Goal: Task Accomplishment & Management: Manage account settings

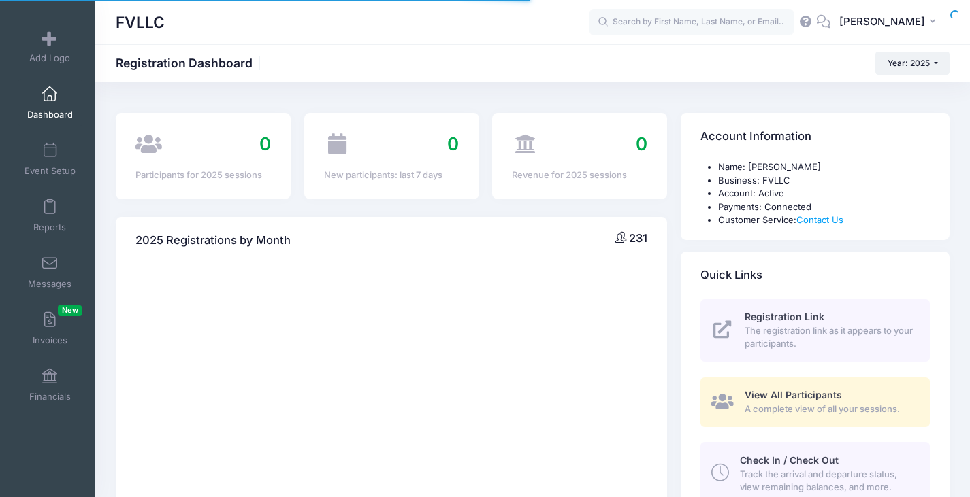
select select
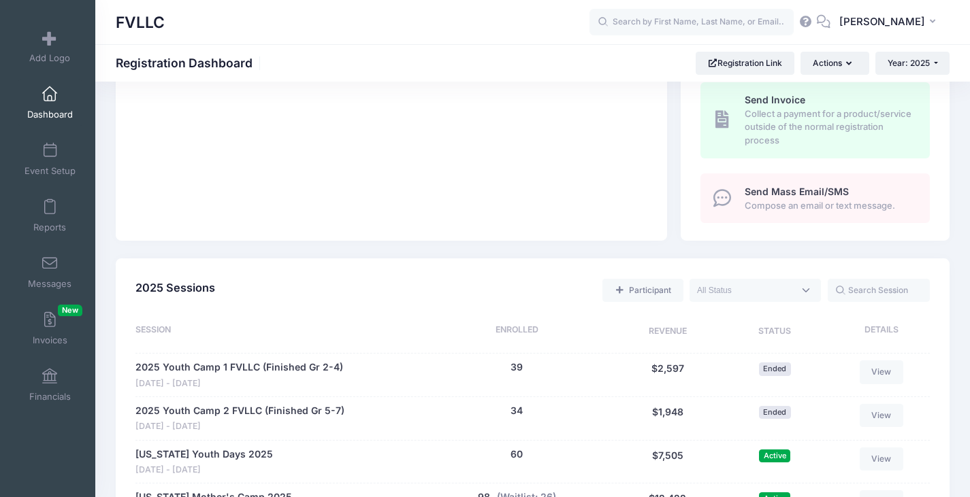
scroll to position [767, 0]
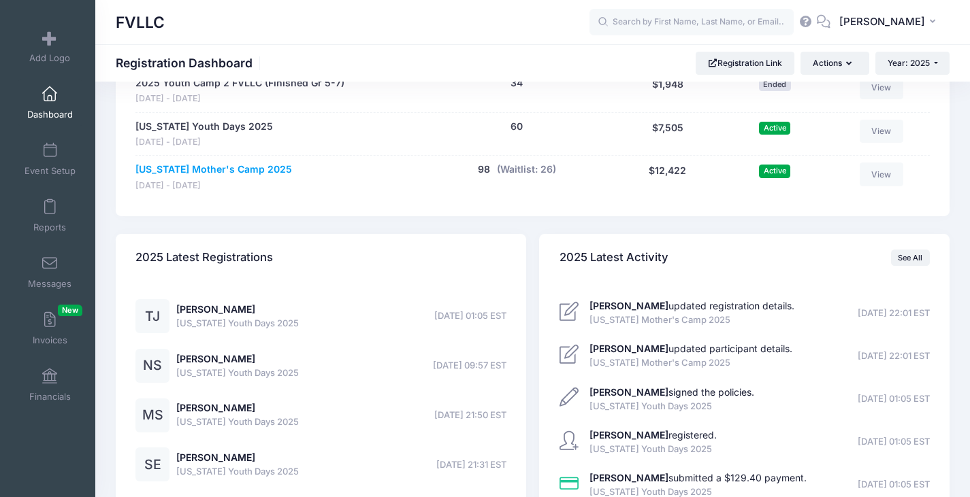
click at [219, 170] on link "Montana Mother's Camp 2025" at bounding box center [213, 170] width 157 height 14
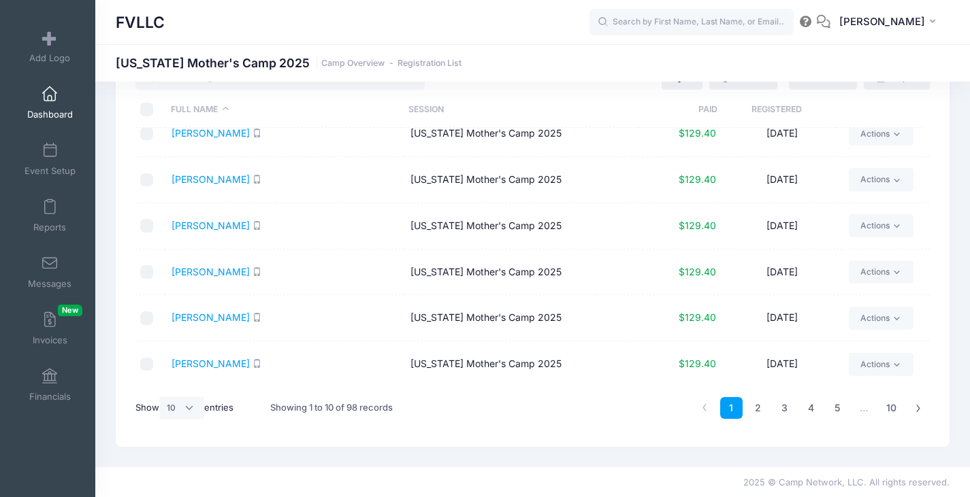
scroll to position [57, 0]
click at [198, 406] on select "All 10 25 50" at bounding box center [181, 406] width 45 height 23
select select "50"
click at [161, 395] on select "All 10 25 50" at bounding box center [181, 406] width 45 height 23
click at [904, 407] on ul "1 2" at bounding box center [878, 407] width 102 height 22
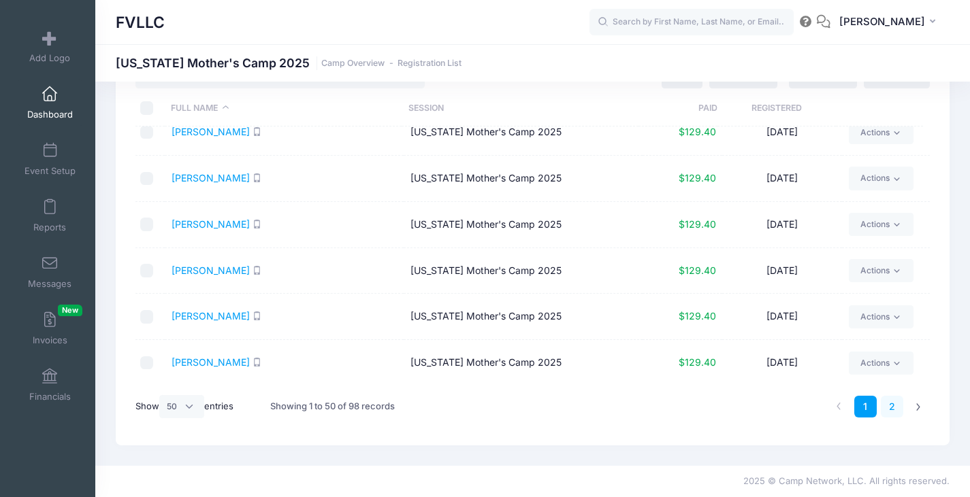
click at [895, 407] on link "2" at bounding box center [891, 407] width 22 height 22
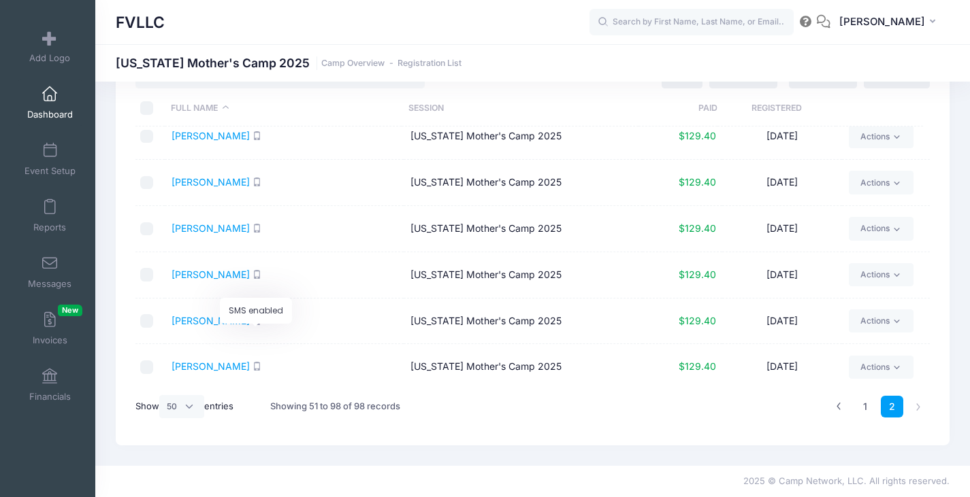
scroll to position [1479, 0]
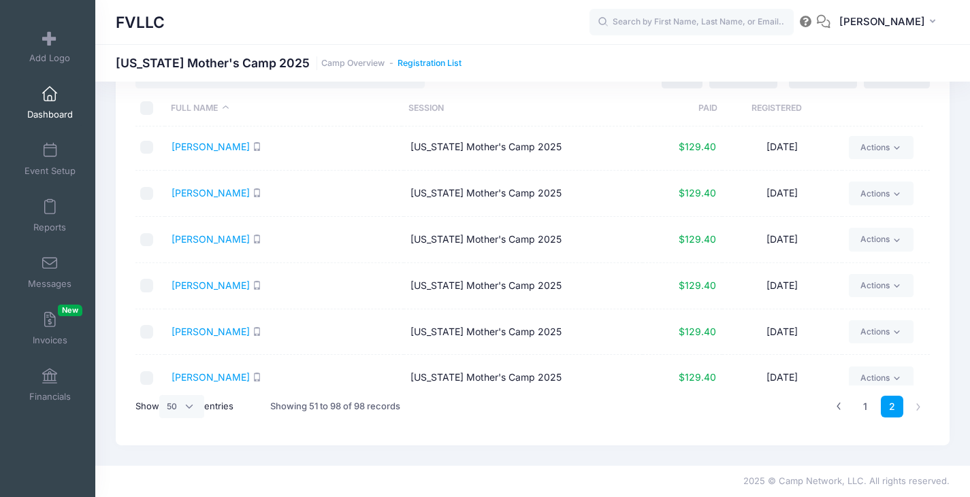
click at [412, 64] on link "Registration List" at bounding box center [429, 64] width 64 height 10
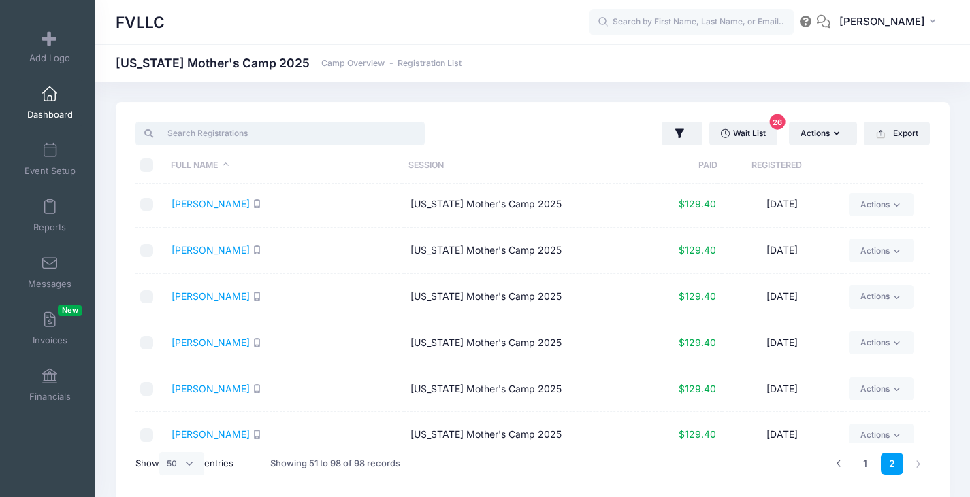
click at [244, 133] on input "search" at bounding box center [279, 133] width 289 height 23
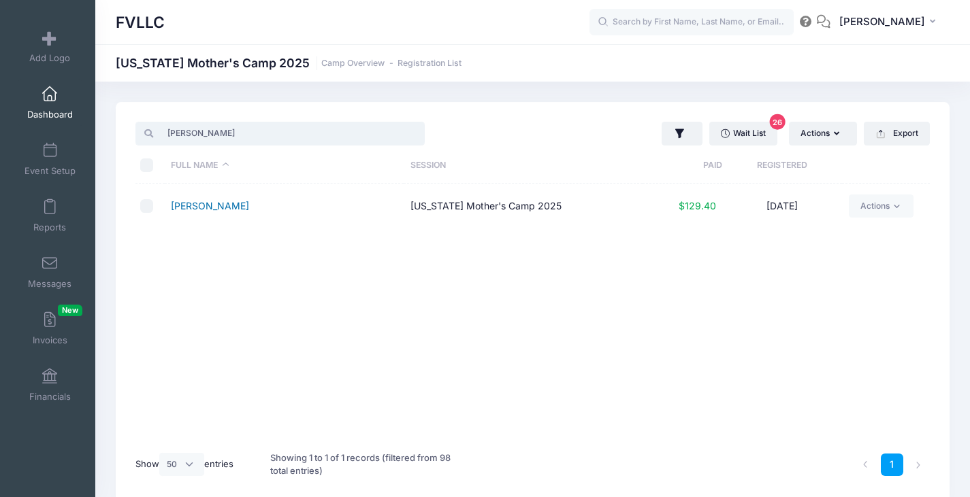
type input "tina"
click at [195, 210] on link "Hall, Tina" at bounding box center [210, 206] width 78 height 12
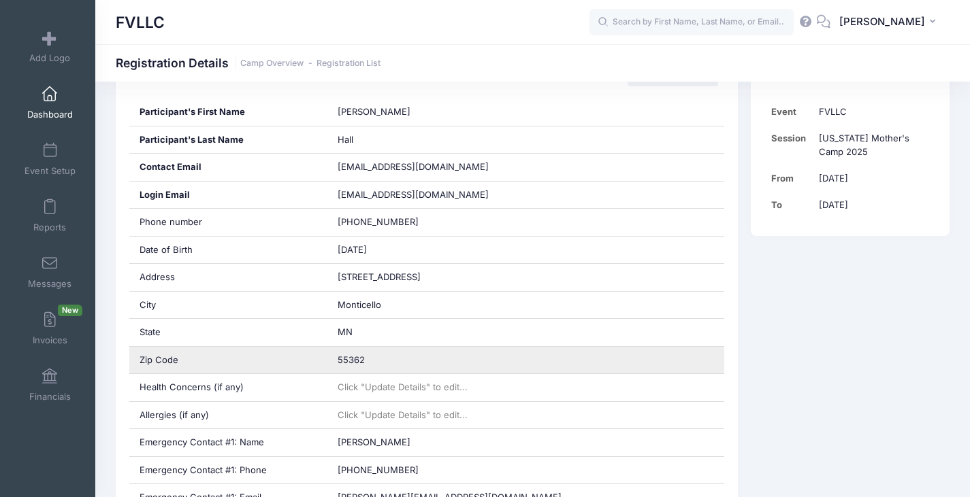
scroll to position [544, 0]
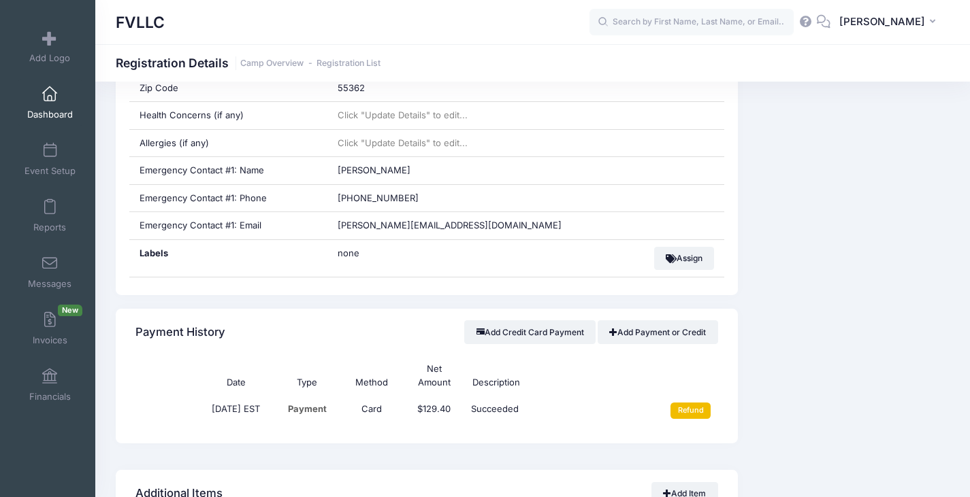
click at [691, 413] on input "Refund" at bounding box center [690, 411] width 40 height 16
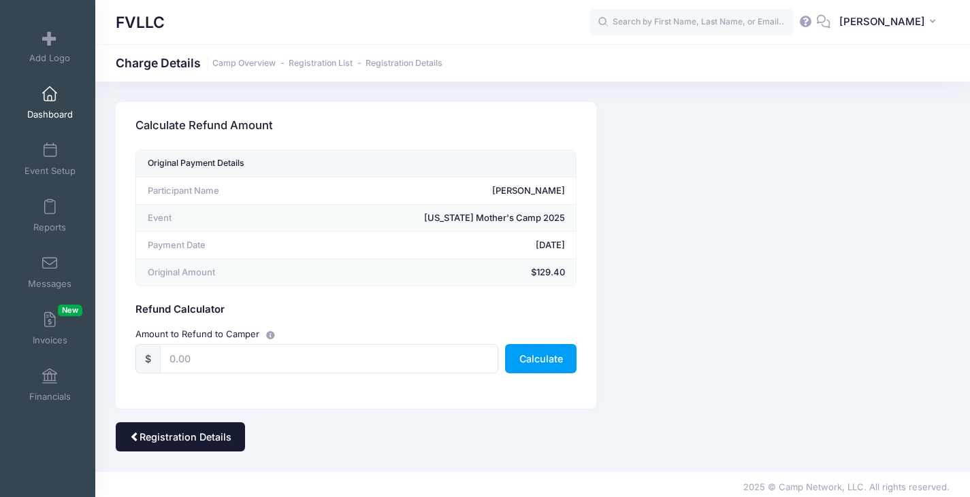
click at [171, 432] on link "Registration Details" at bounding box center [180, 437] width 129 height 29
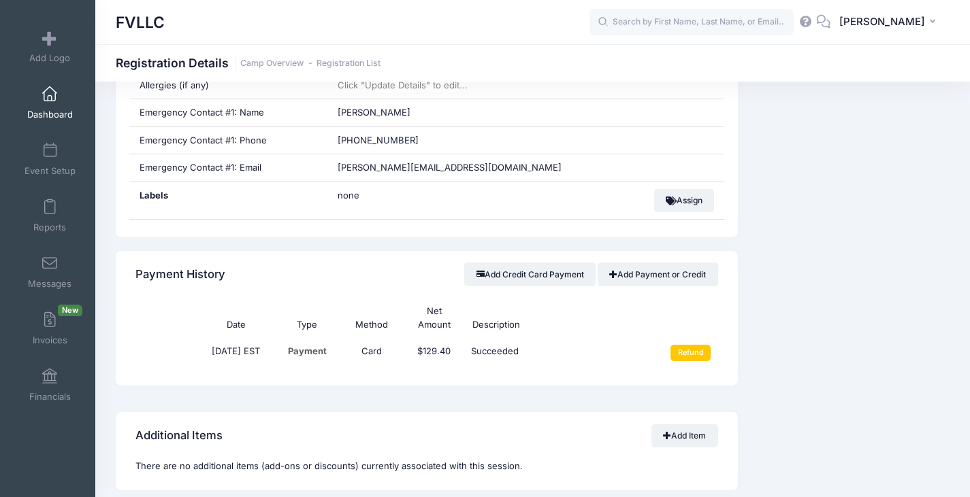
scroll to position [748, 0]
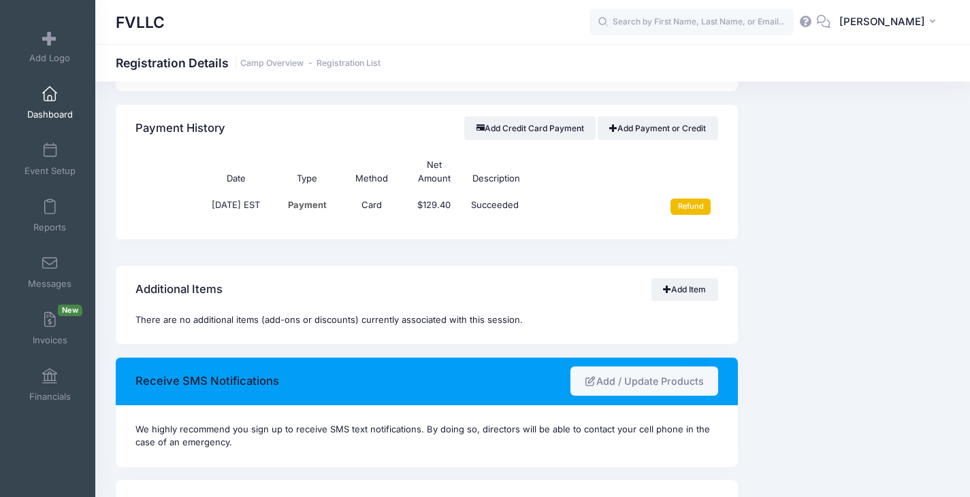
click at [693, 208] on input "Refund" at bounding box center [690, 207] width 40 height 16
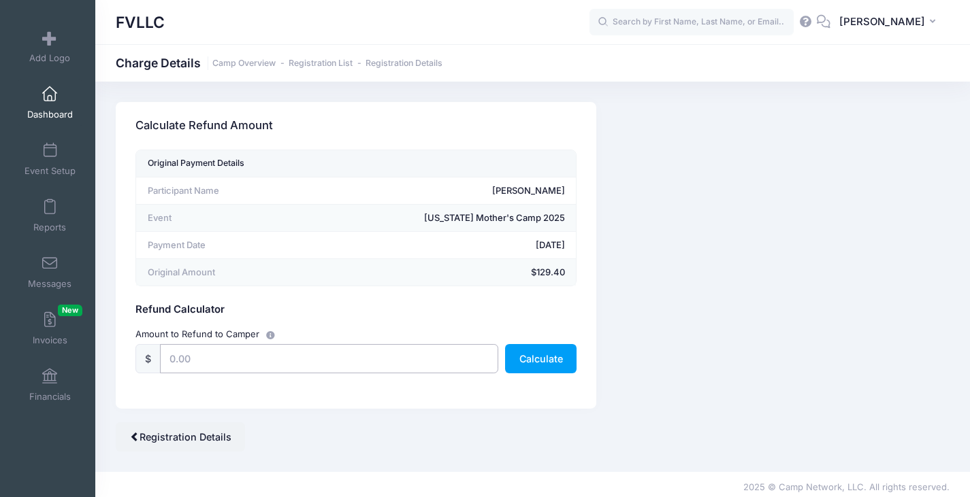
click at [254, 360] on input "text" at bounding box center [329, 358] width 338 height 29
type input "129.40"
click at [551, 355] on button "Calculate" at bounding box center [540, 358] width 71 height 29
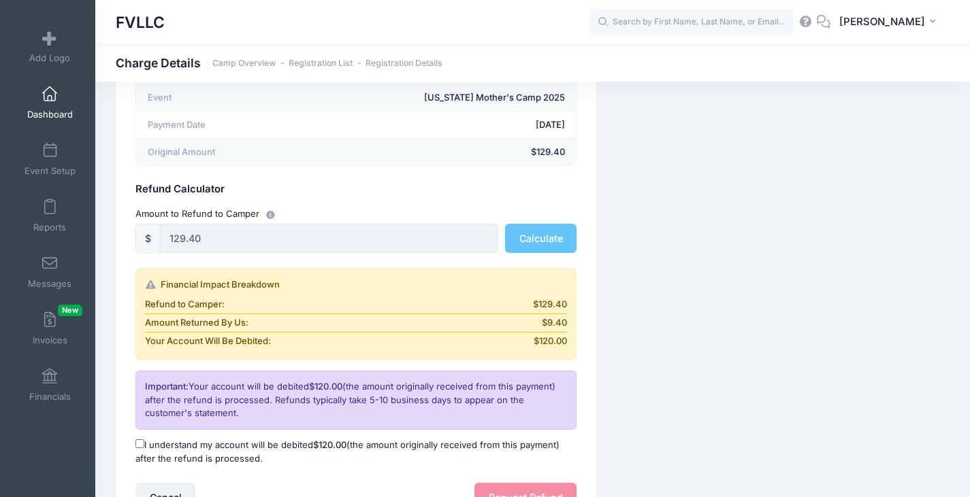
scroll to position [247, 0]
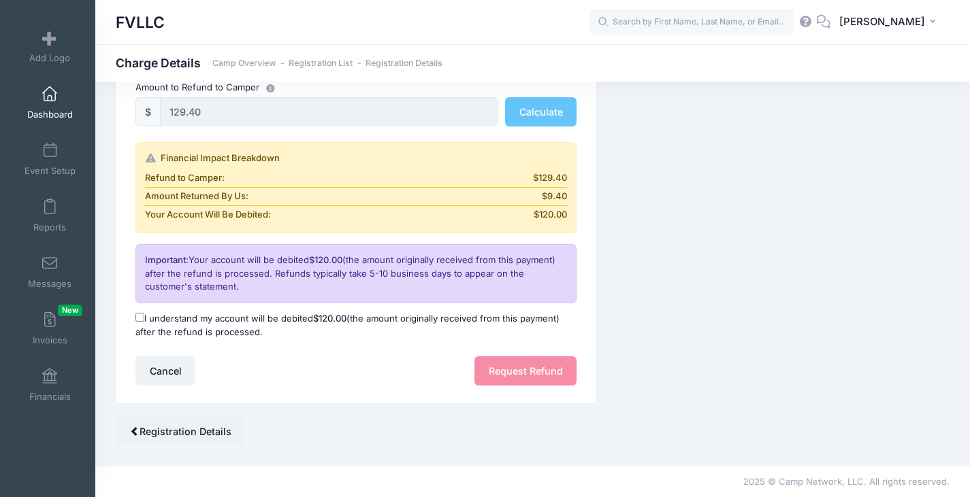
click at [194, 320] on label "I understand my account will be debited $120.00 (the amount originally received…" at bounding box center [355, 325] width 441 height 27
click at [144, 320] on input "I understand my account will be debited $120.00 (the amount originally received…" at bounding box center [139, 317] width 9 height 9
checkbox input "true"
click at [502, 367] on button "Request Refund" at bounding box center [525, 371] width 102 height 29
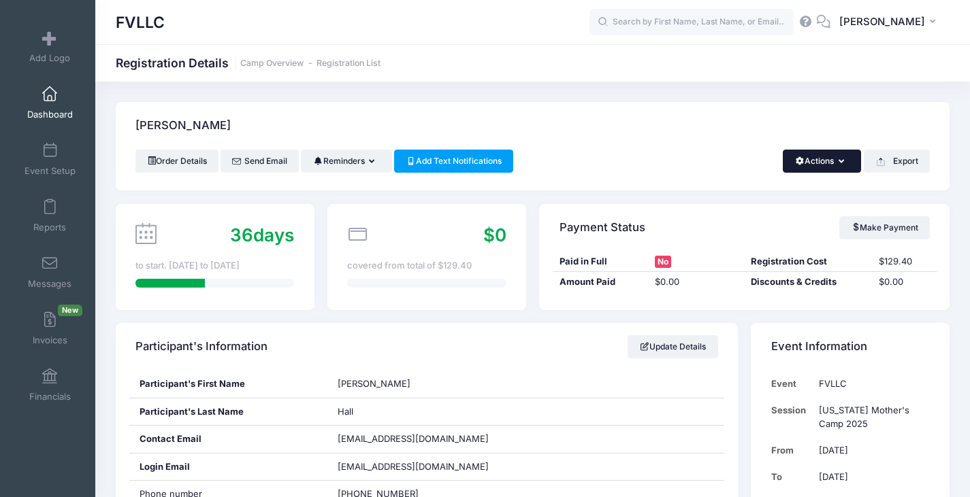
click at [836, 167] on button "Actions" at bounding box center [822, 161] width 78 height 23
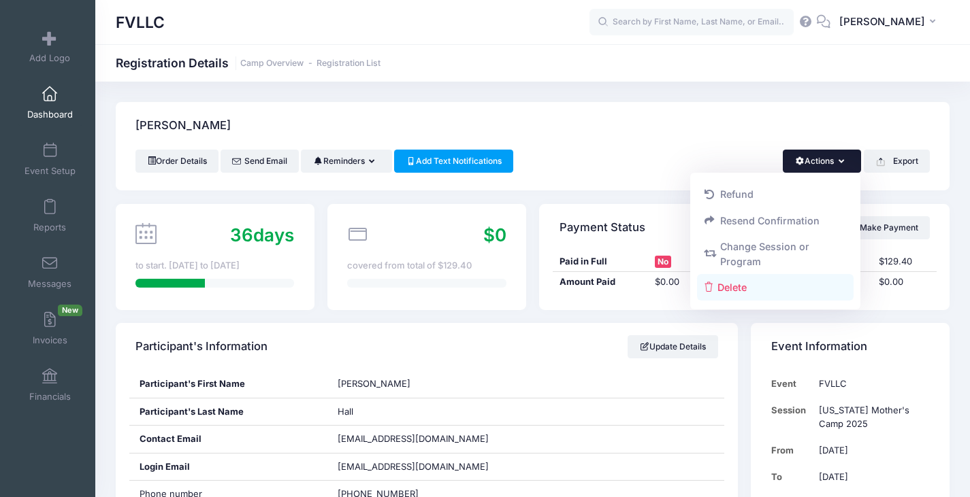
click at [744, 284] on link "Delete" at bounding box center [775, 287] width 157 height 26
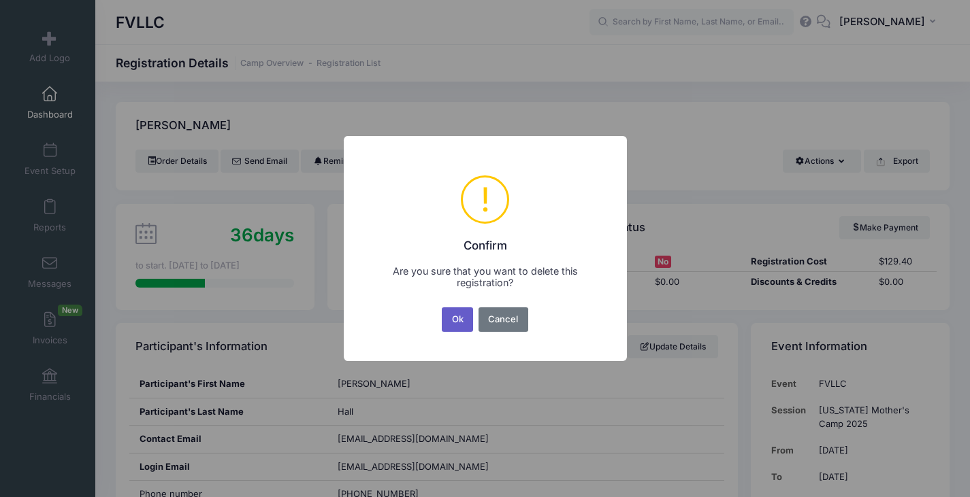
click at [452, 320] on button "Ok" at bounding box center [457, 320] width 31 height 24
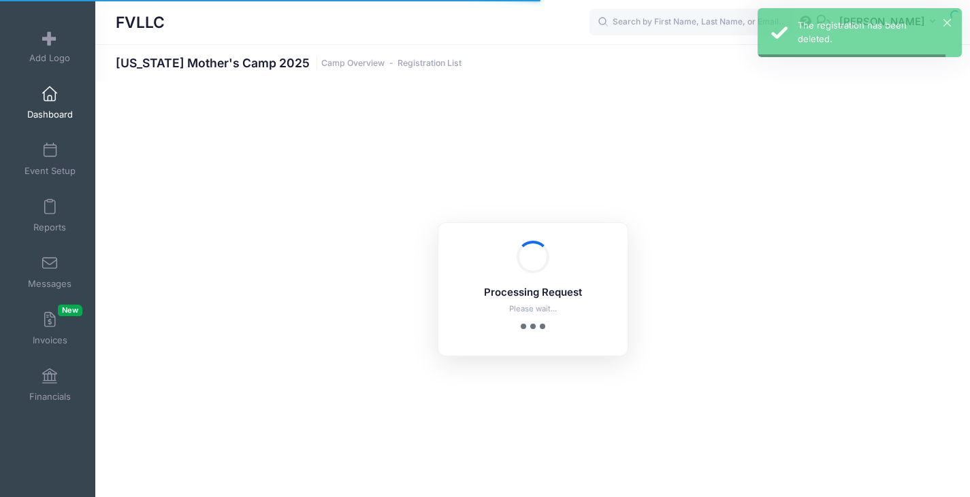
select select "10"
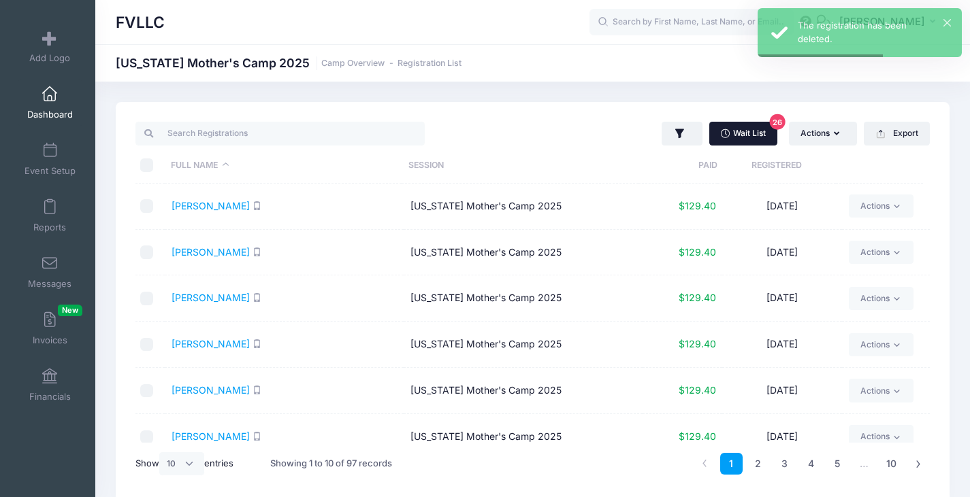
click at [752, 136] on link "Wait List 26" at bounding box center [743, 133] width 68 height 23
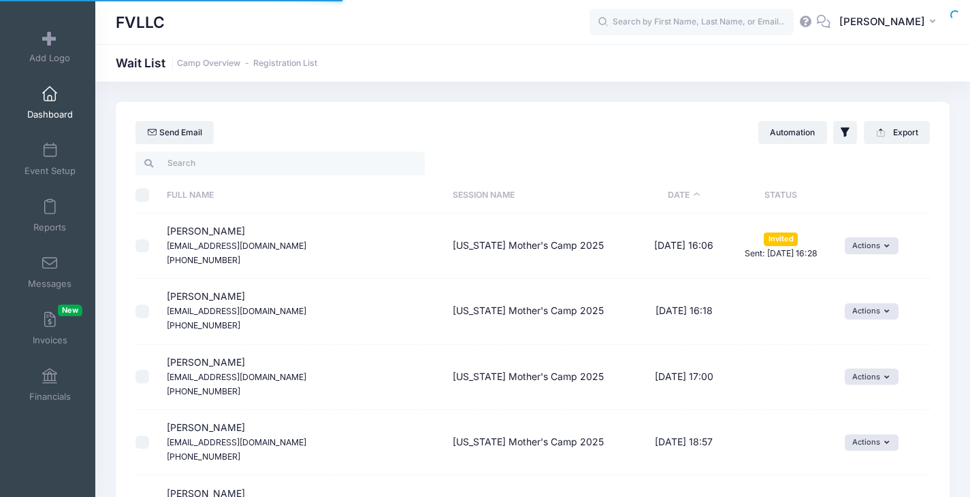
select select "50"
click at [874, 313] on button "Actions" at bounding box center [871, 311] width 54 height 16
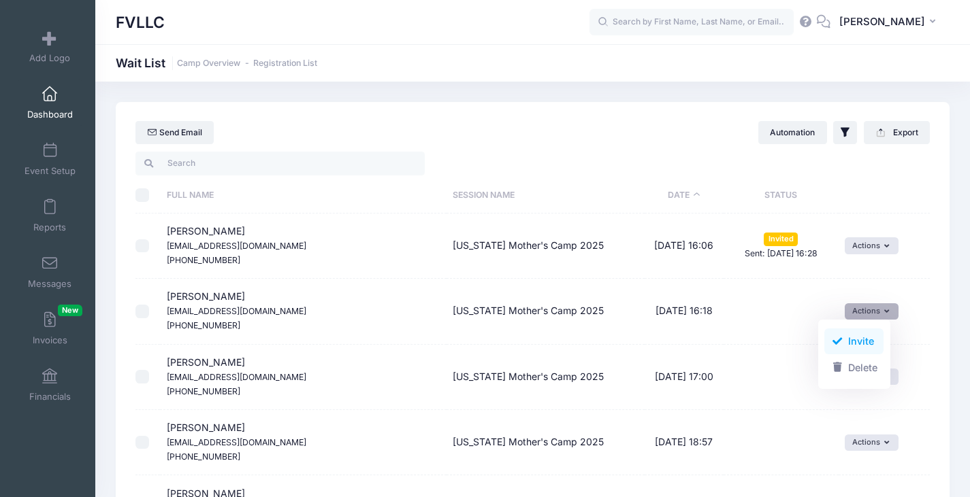
click at [863, 335] on link "Invite" at bounding box center [853, 342] width 59 height 26
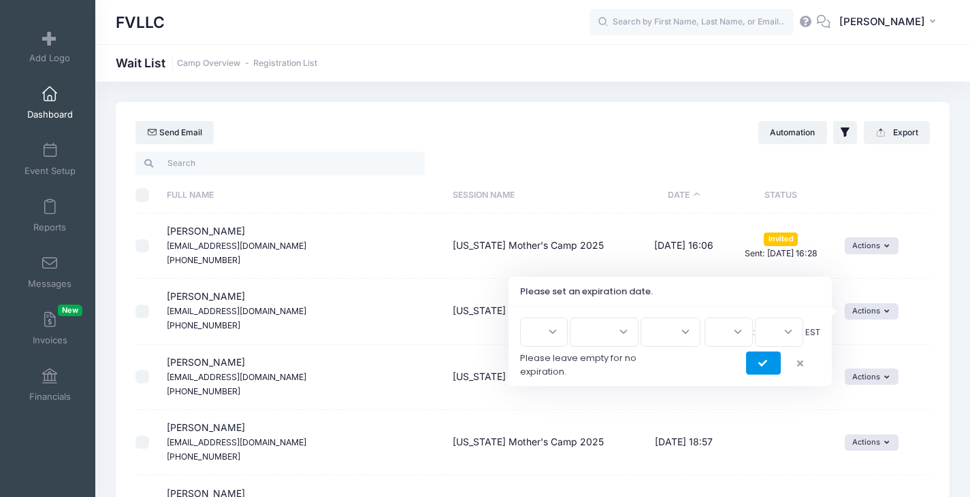
click at [765, 364] on icon "submit" at bounding box center [763, 364] width 11 height 0
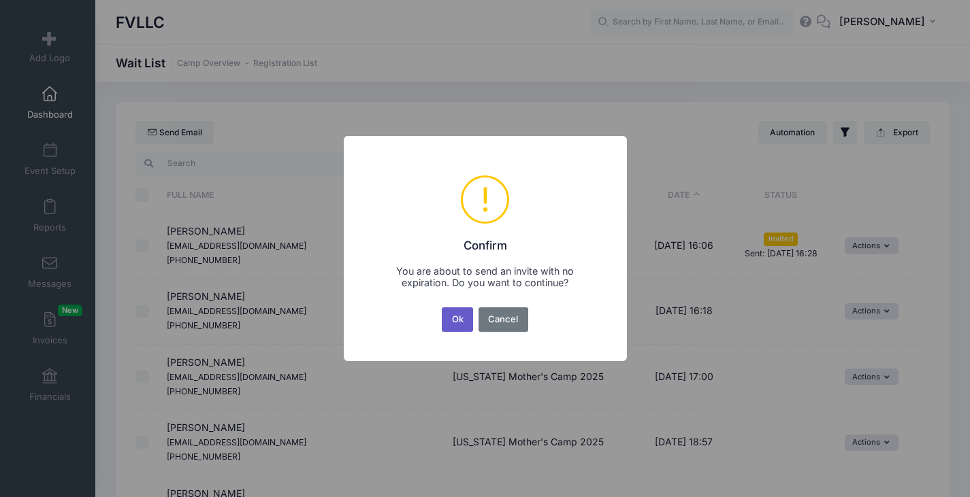
click at [458, 318] on button "Ok" at bounding box center [457, 320] width 31 height 24
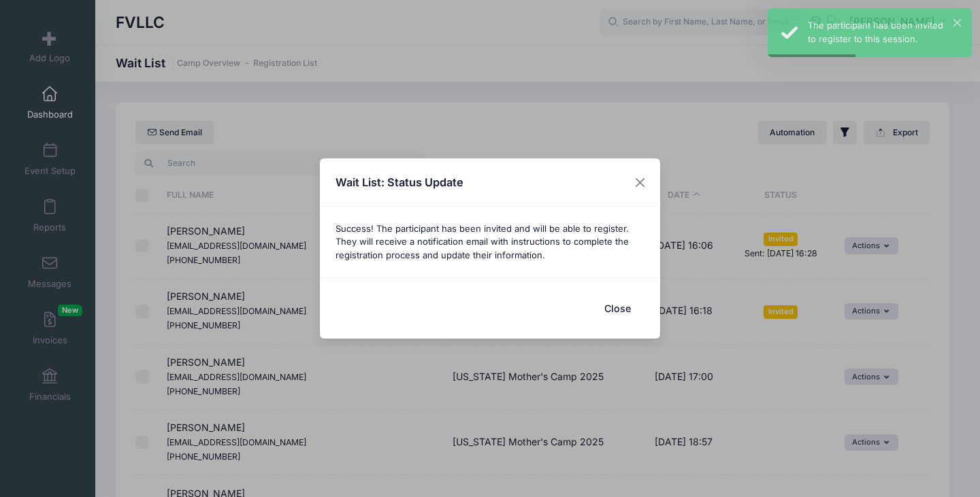
click at [625, 308] on button "Close" at bounding box center [617, 308] width 54 height 29
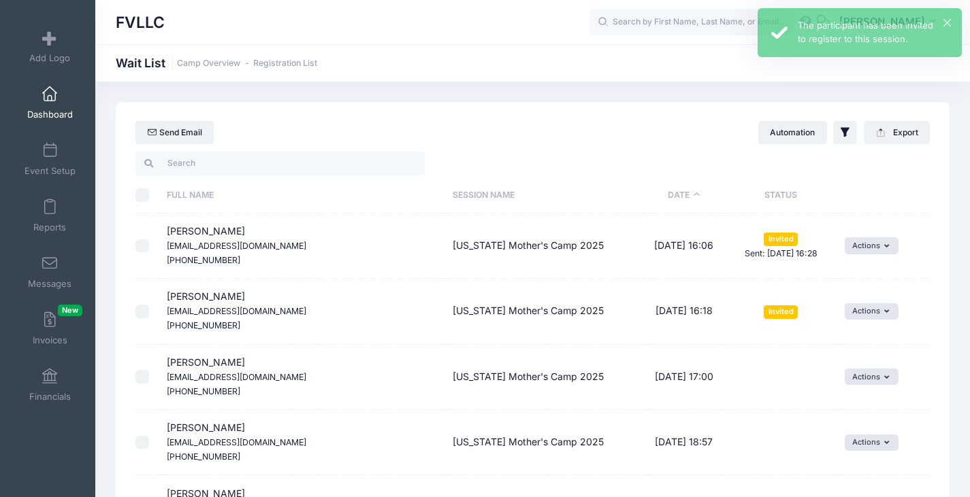
click at [214, 311] on small "[EMAIL_ADDRESS][DOMAIN_NAME]" at bounding box center [236, 311] width 139 height 10
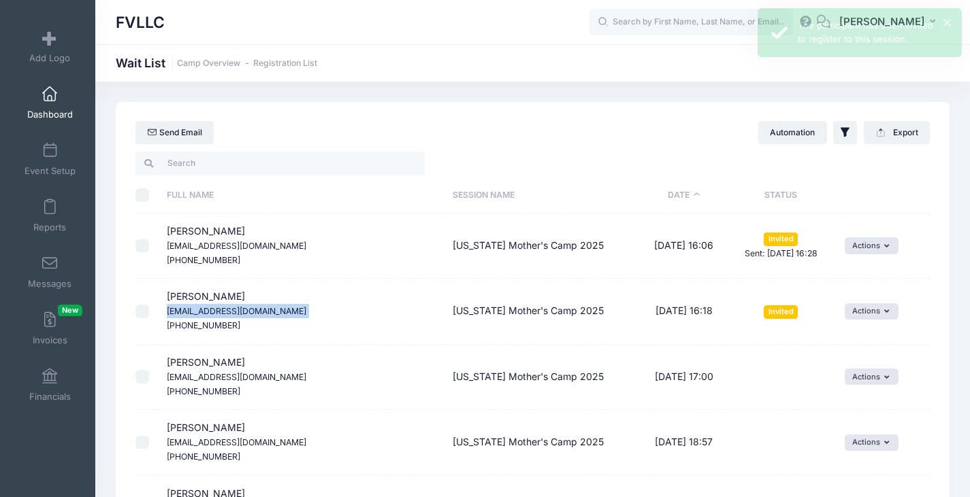
click at [214, 311] on small "[EMAIL_ADDRESS][DOMAIN_NAME]" at bounding box center [236, 311] width 139 height 10
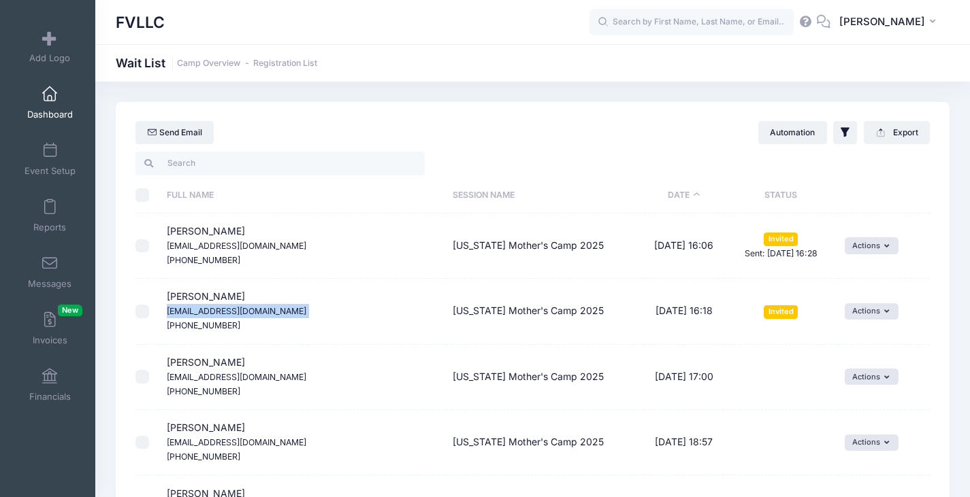
copy span "[EMAIL_ADDRESS][DOMAIN_NAME]"
click at [53, 110] on span "Dashboard" at bounding box center [50, 115] width 46 height 12
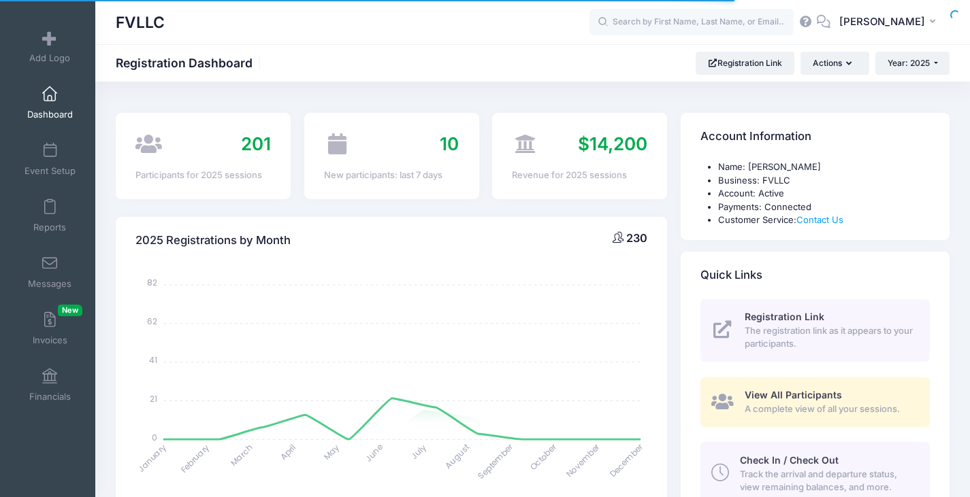
select select
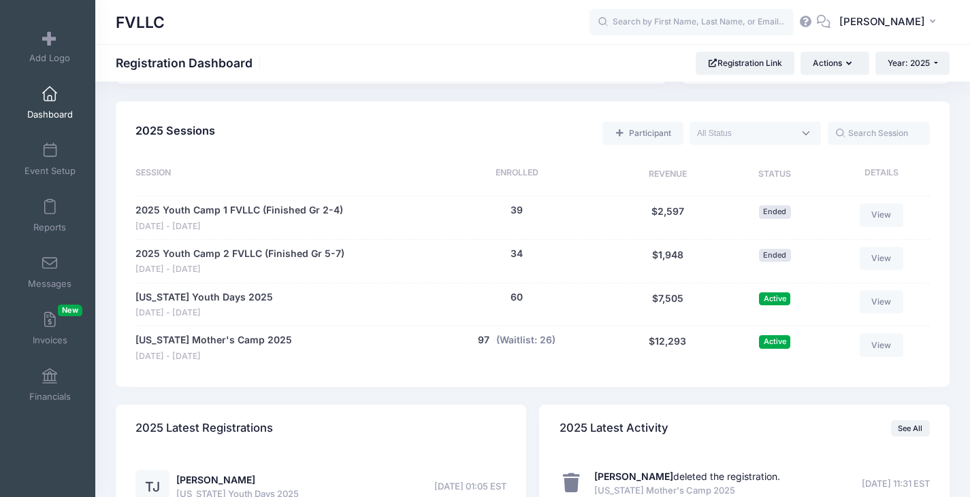
scroll to position [340, 0]
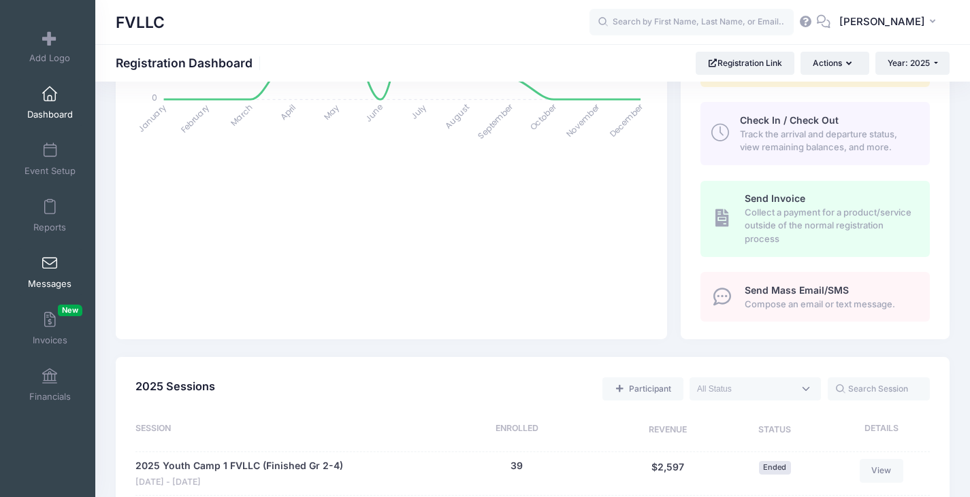
click at [50, 268] on span at bounding box center [50, 264] width 0 height 15
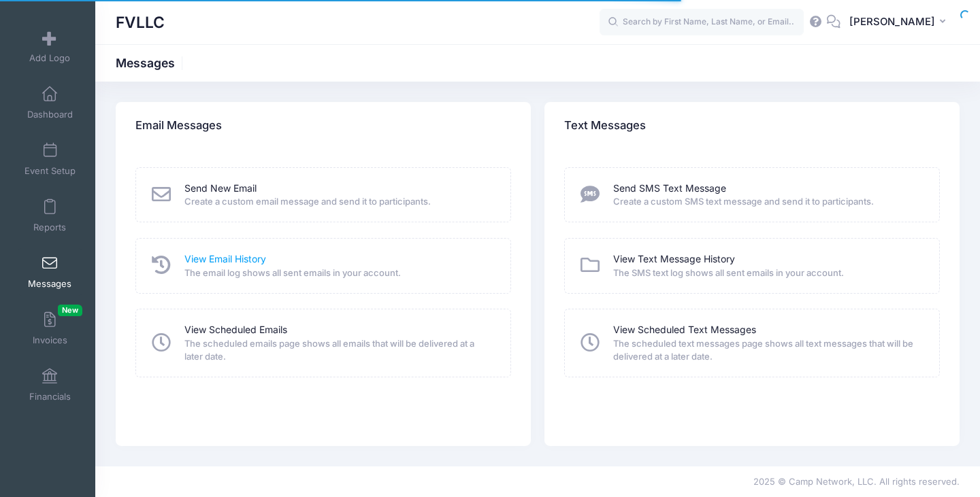
click at [220, 258] on link "View Email History" at bounding box center [225, 259] width 82 height 14
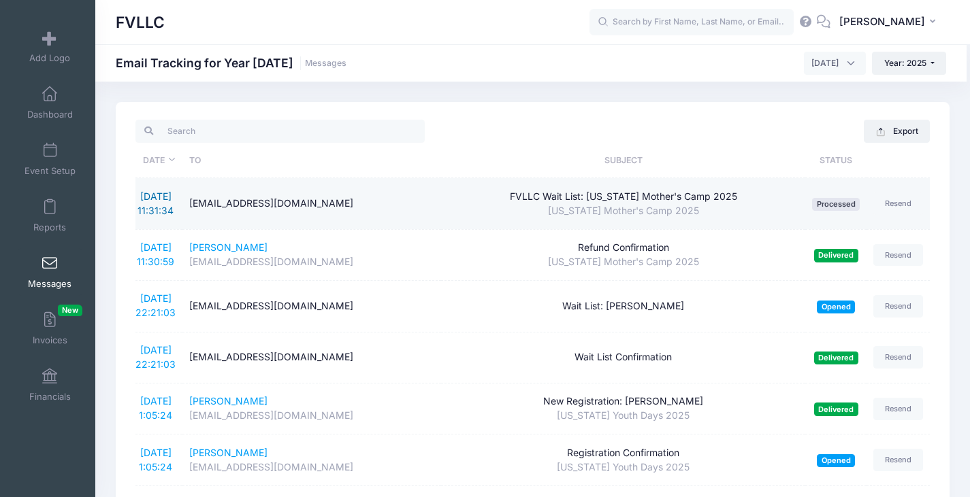
click at [157, 209] on link "[DATE] 11:31:34" at bounding box center [155, 204] width 36 height 26
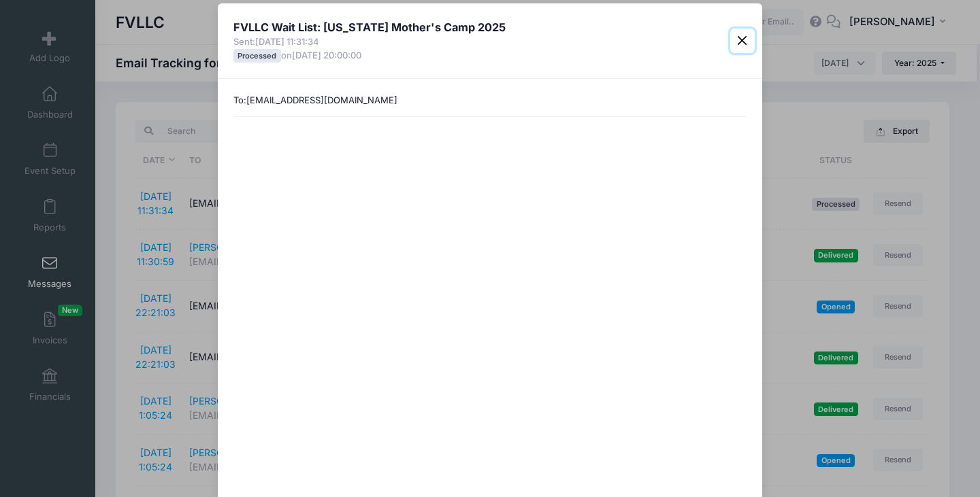
click at [732, 43] on button "Close" at bounding box center [742, 41] width 24 height 24
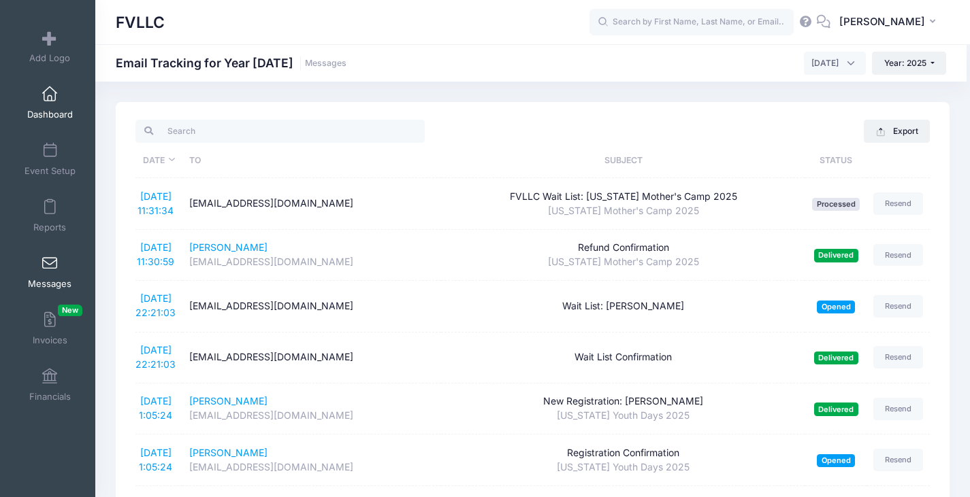
click at [44, 106] on link "Dashboard" at bounding box center [50, 103] width 65 height 48
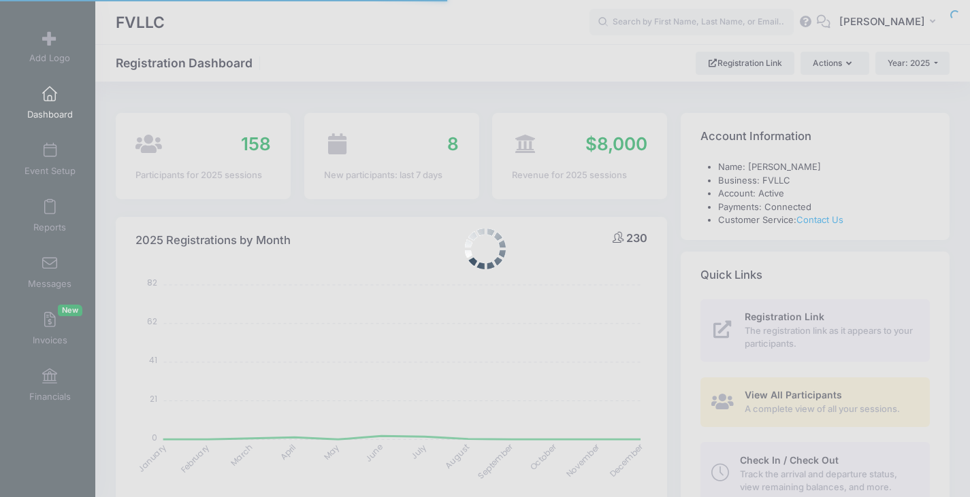
select select
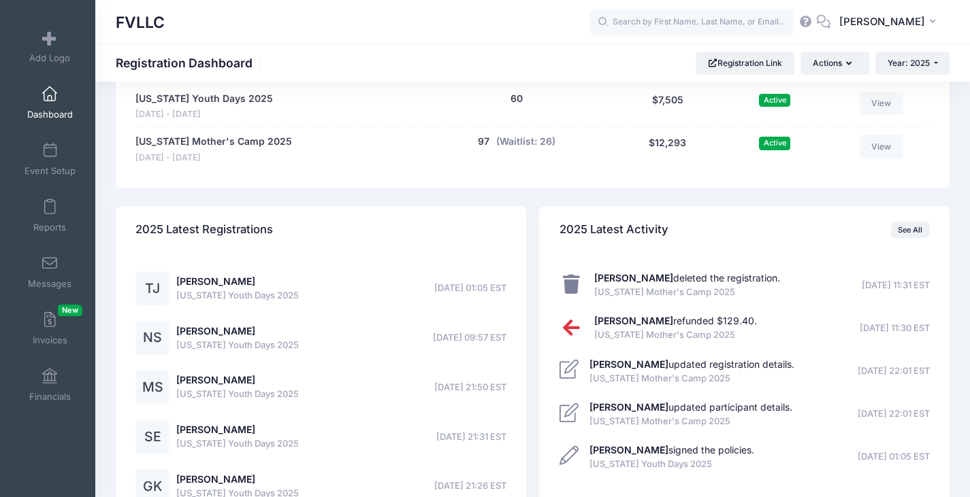
scroll to position [885, 0]
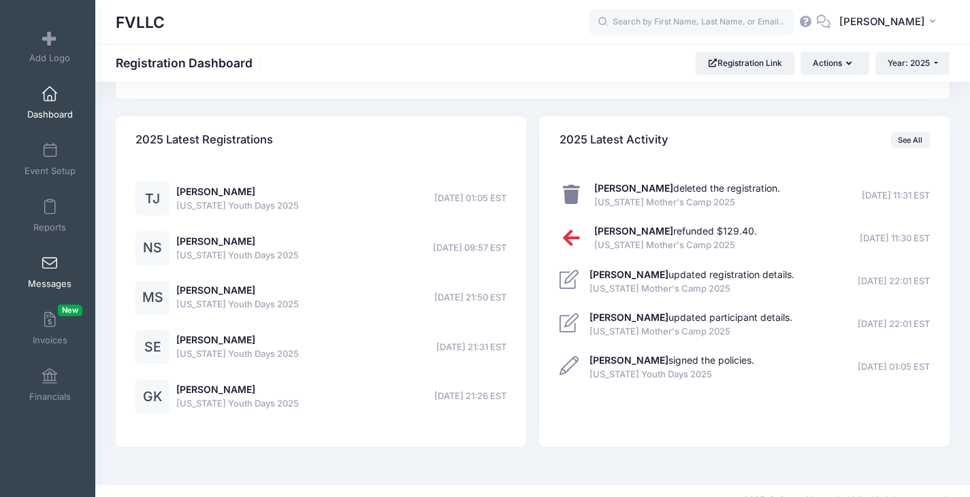
click at [50, 266] on span at bounding box center [50, 264] width 0 height 15
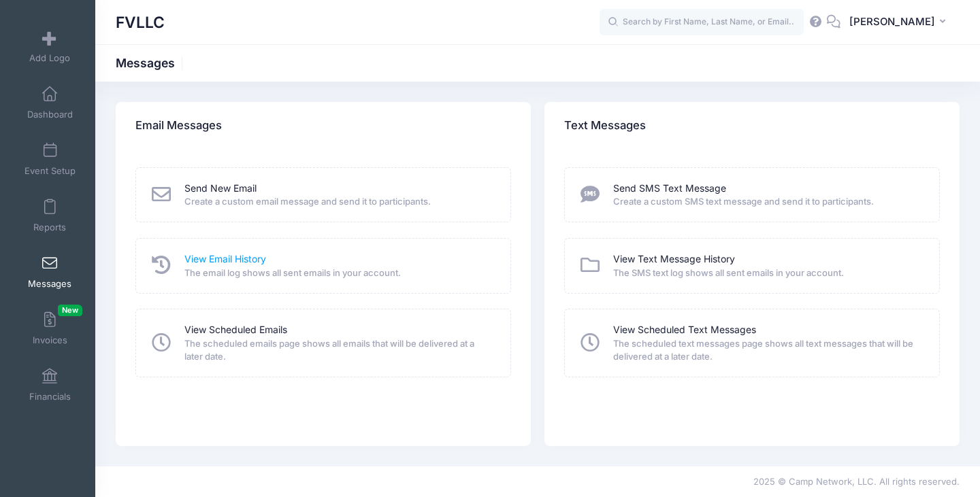
click at [225, 259] on link "View Email History" at bounding box center [225, 259] width 82 height 14
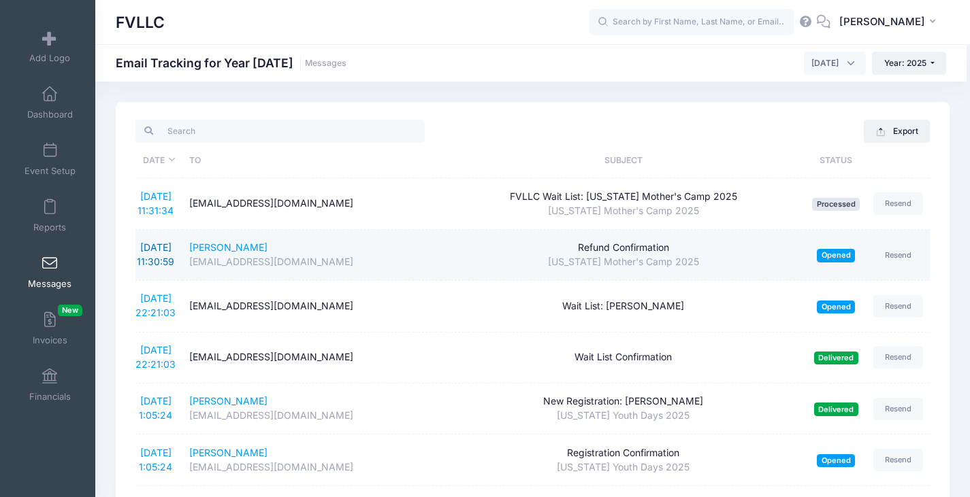
click at [158, 250] on link "[DATE] 11:30:59" at bounding box center [155, 255] width 37 height 26
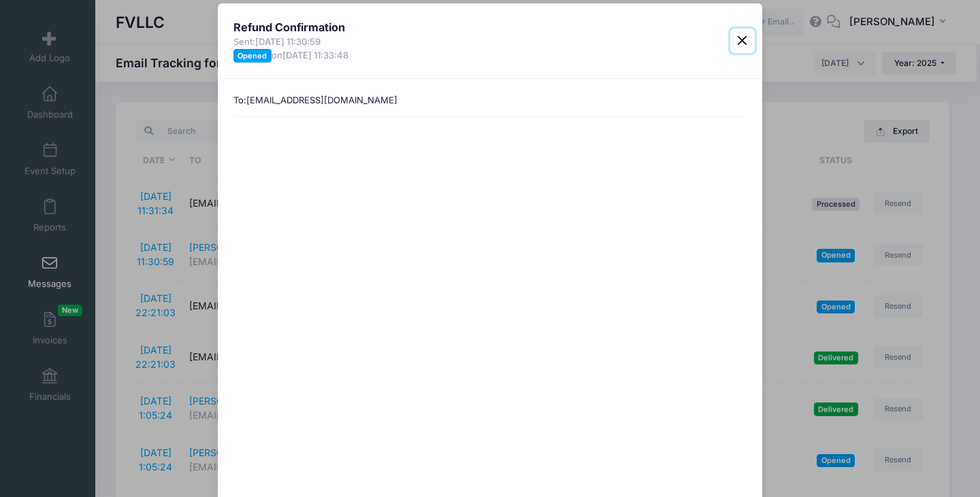
click at [738, 37] on button "Close" at bounding box center [742, 41] width 24 height 24
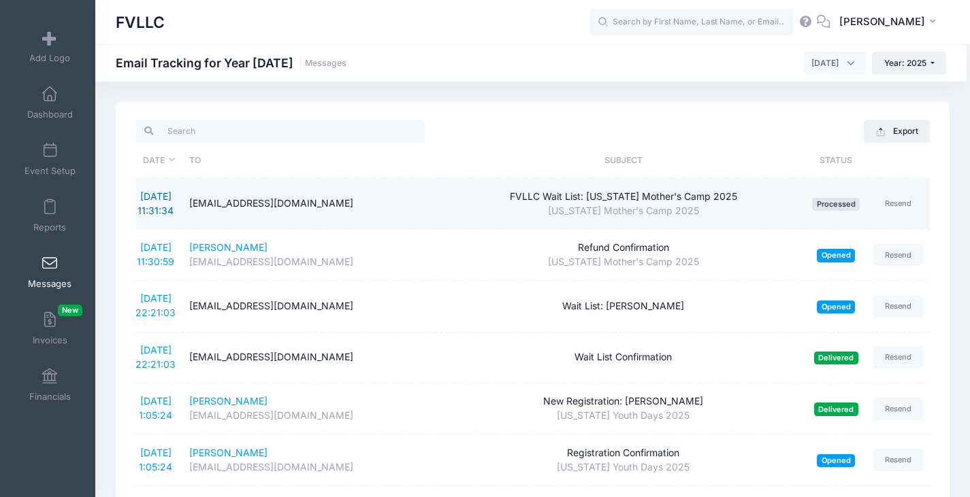
click at [157, 211] on link "[DATE] 11:31:34" at bounding box center [155, 204] width 36 height 26
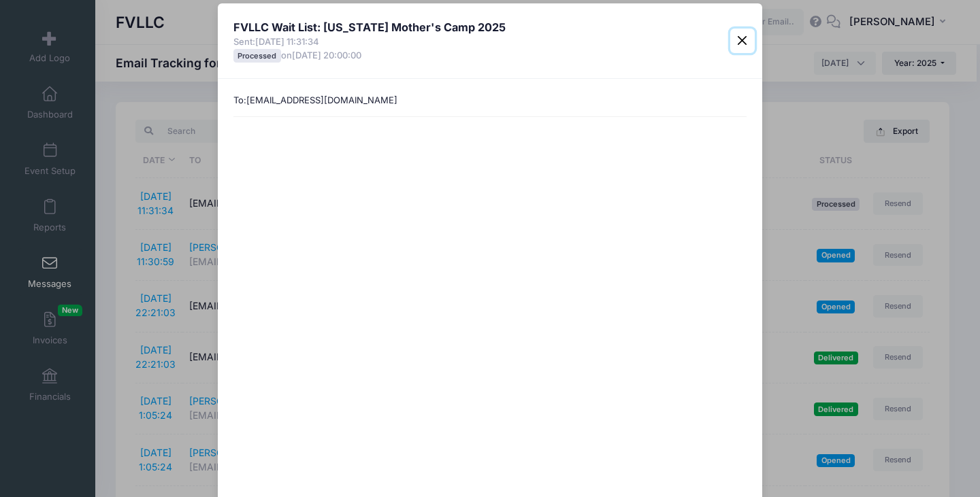
click at [741, 39] on button "Close" at bounding box center [742, 41] width 24 height 24
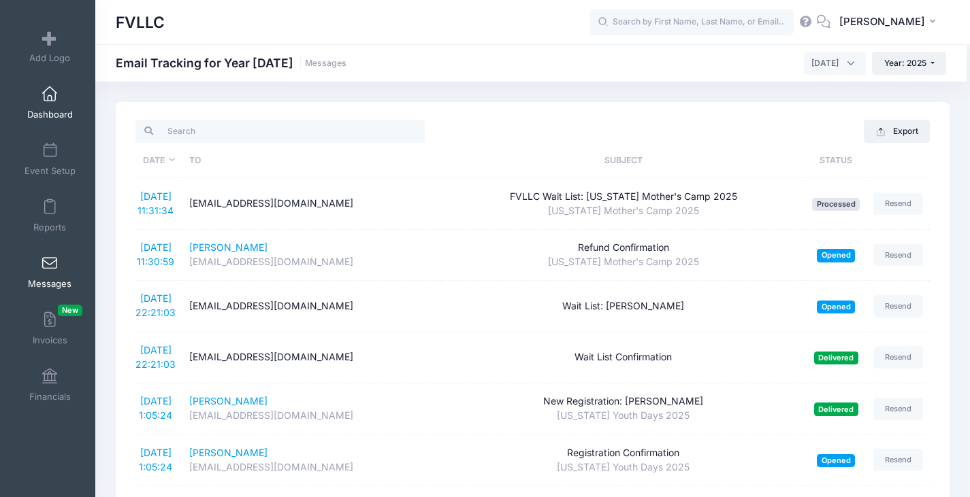
click at [57, 105] on link "Dashboard" at bounding box center [50, 103] width 65 height 48
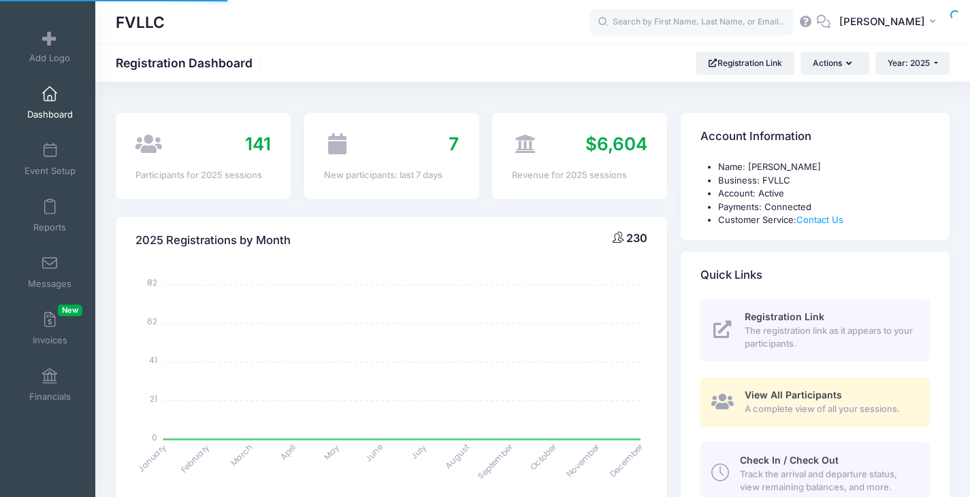
select select
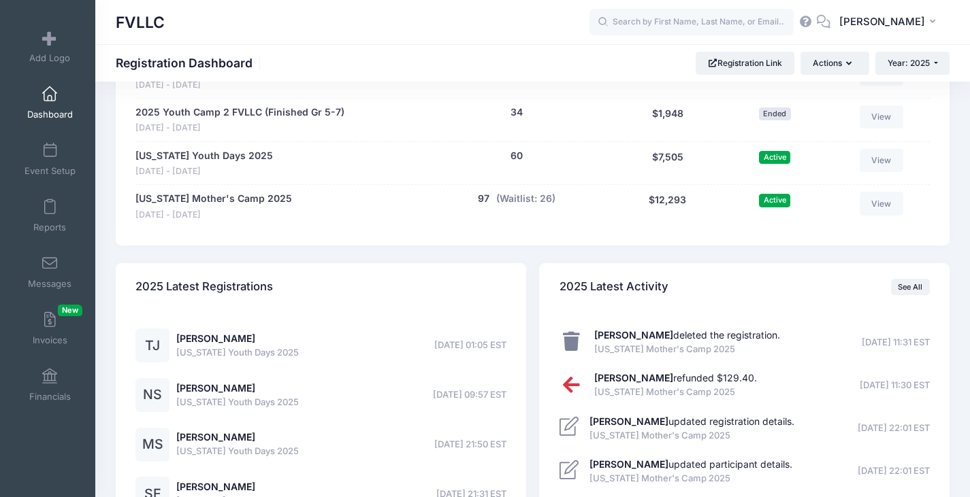
scroll to position [612, 0]
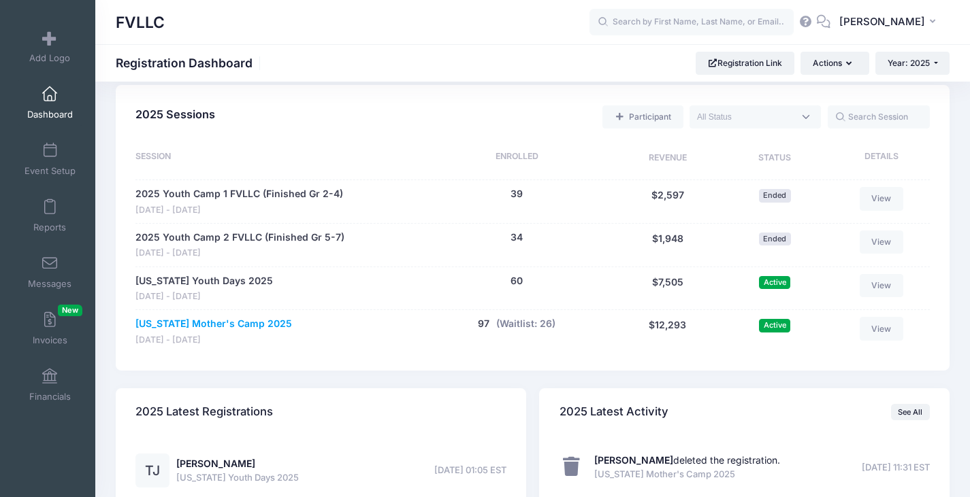
click at [217, 323] on link "[US_STATE] Mother's Camp 2025" at bounding box center [213, 324] width 157 height 14
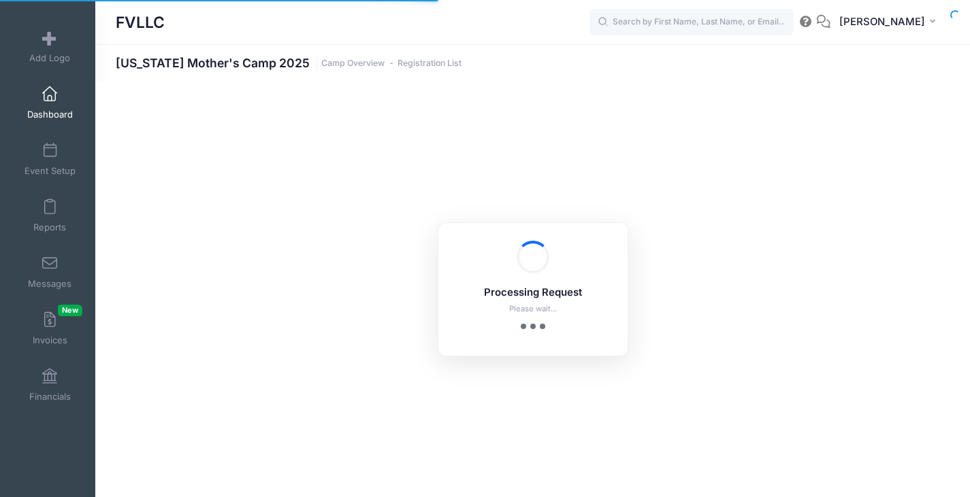
select select "10"
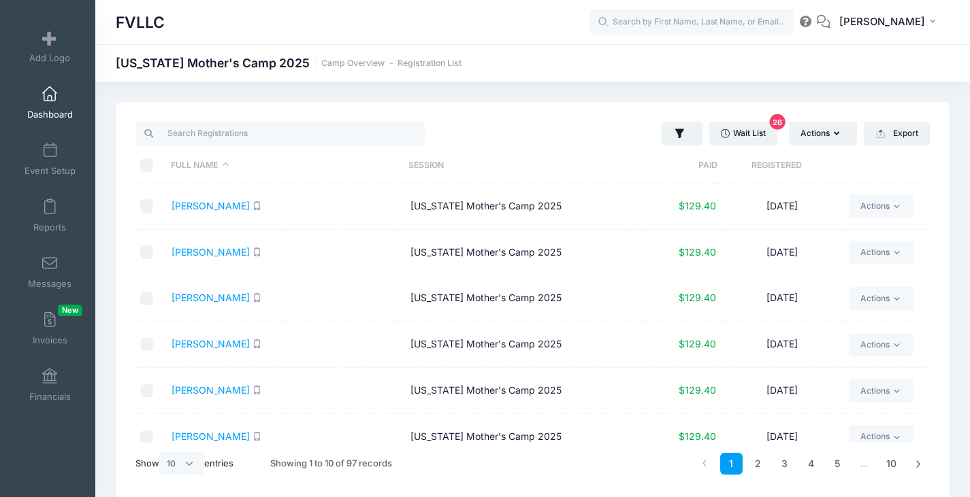
scroll to position [201, 0]
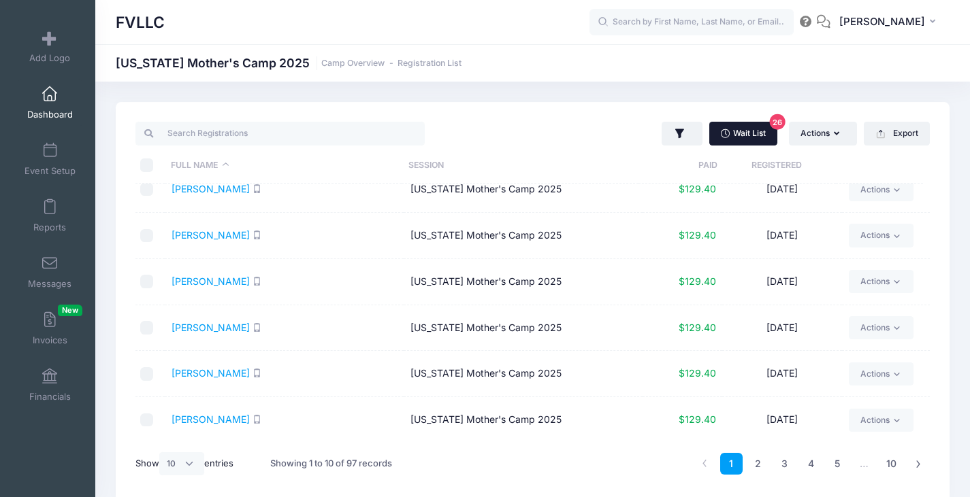
click at [733, 136] on link "Wait List 26" at bounding box center [743, 133] width 68 height 23
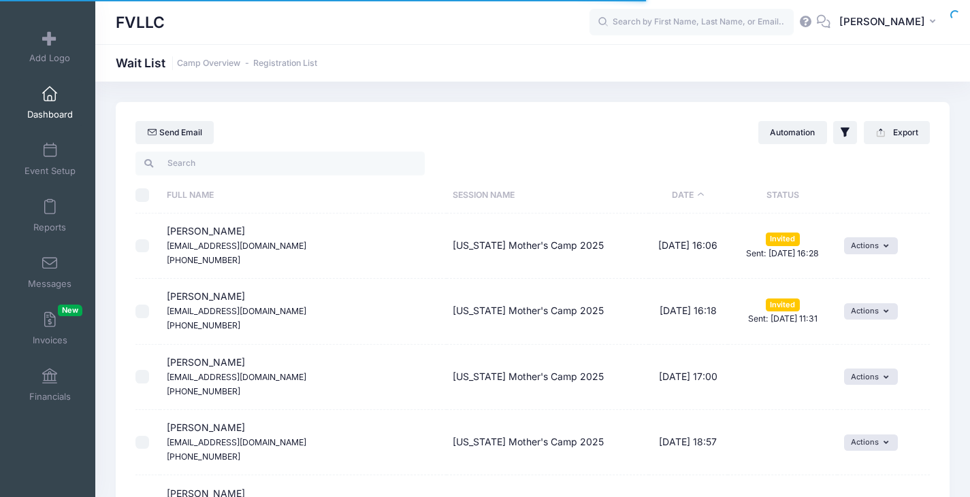
select select "50"
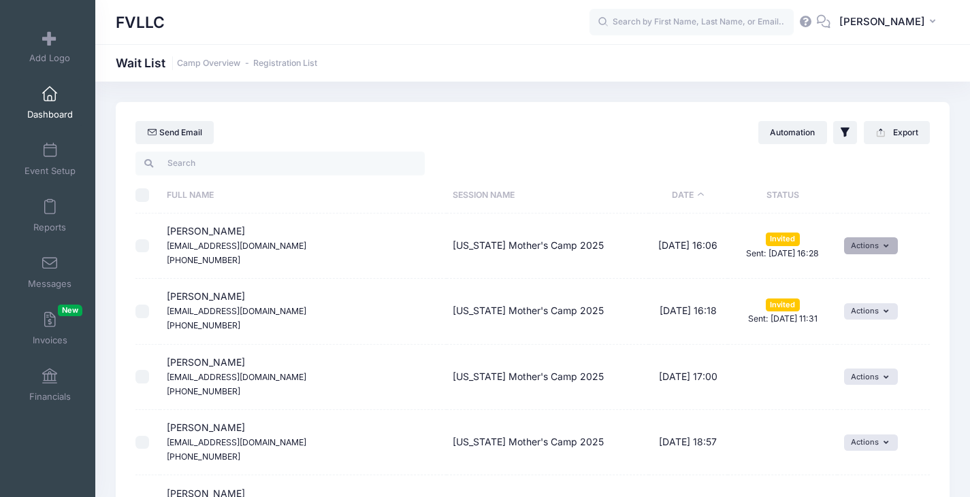
click at [884, 252] on button "Actions" at bounding box center [871, 245] width 54 height 16
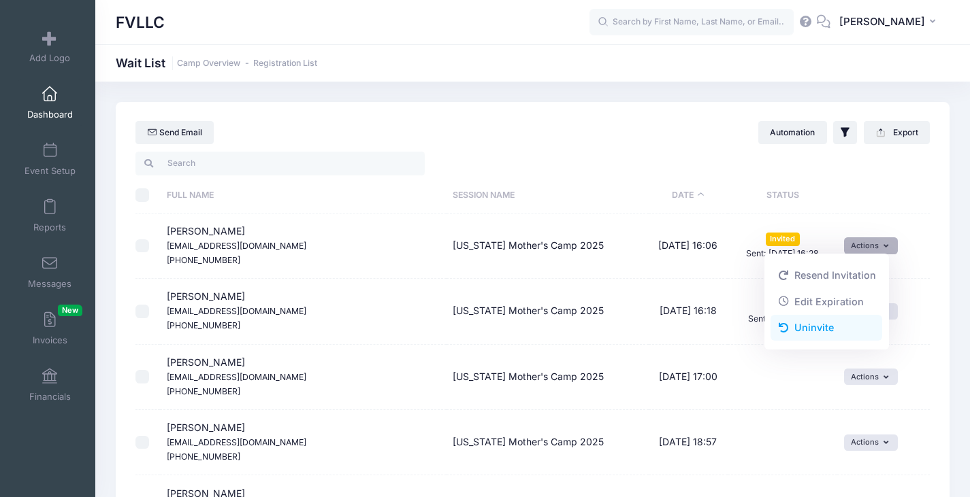
click at [819, 325] on link "Uninvite" at bounding box center [826, 328] width 112 height 26
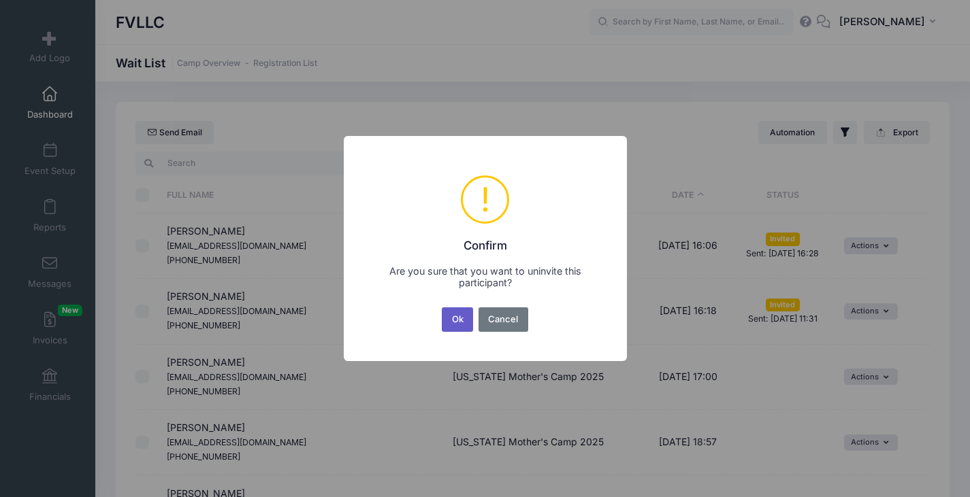
click at [466, 320] on button "Ok" at bounding box center [457, 320] width 31 height 24
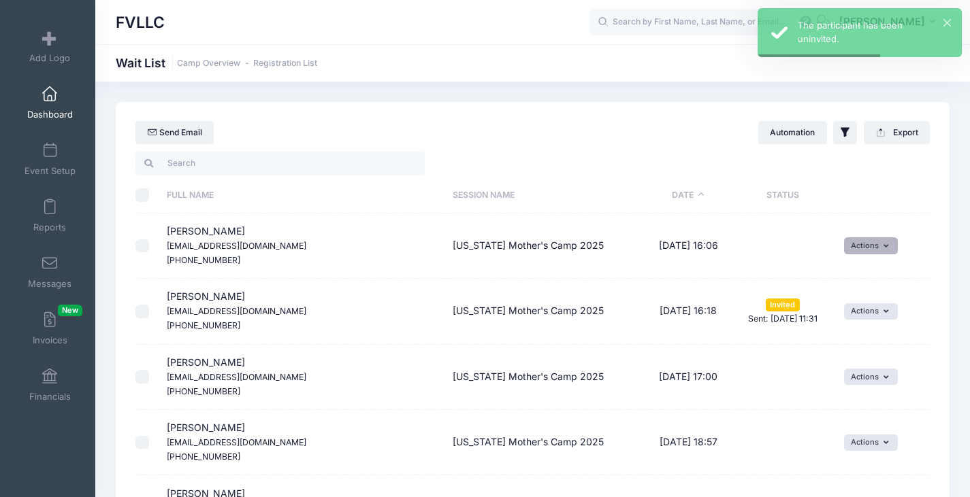
click at [883, 246] on icon "button" at bounding box center [888, 246] width 10 height 0
click at [221, 235] on span "[PERSON_NAME] [EMAIL_ADDRESS][DOMAIN_NAME] [PHONE_NUMBER]" at bounding box center [236, 245] width 139 height 40
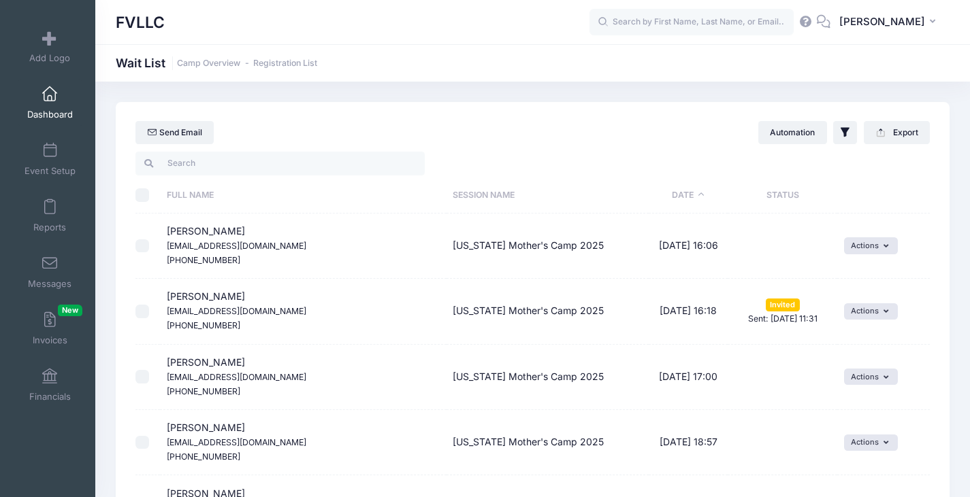
click at [50, 97] on span at bounding box center [50, 94] width 0 height 15
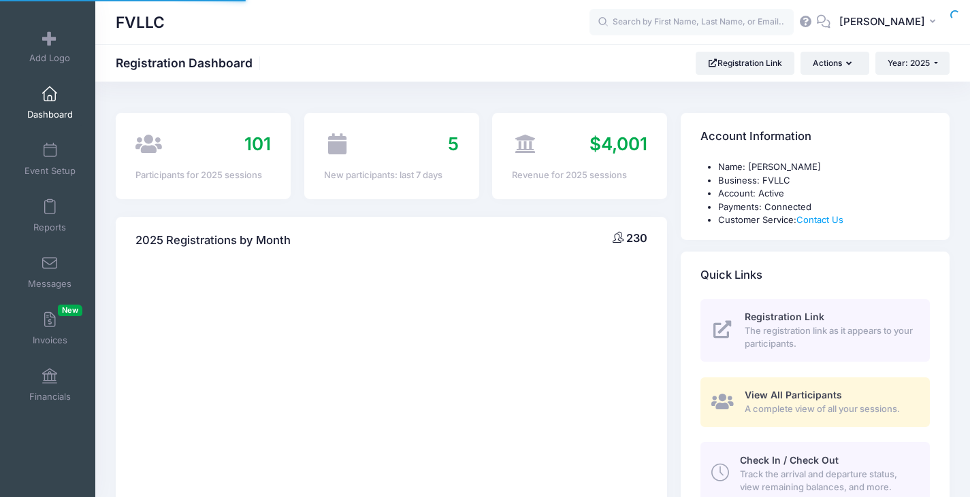
select select
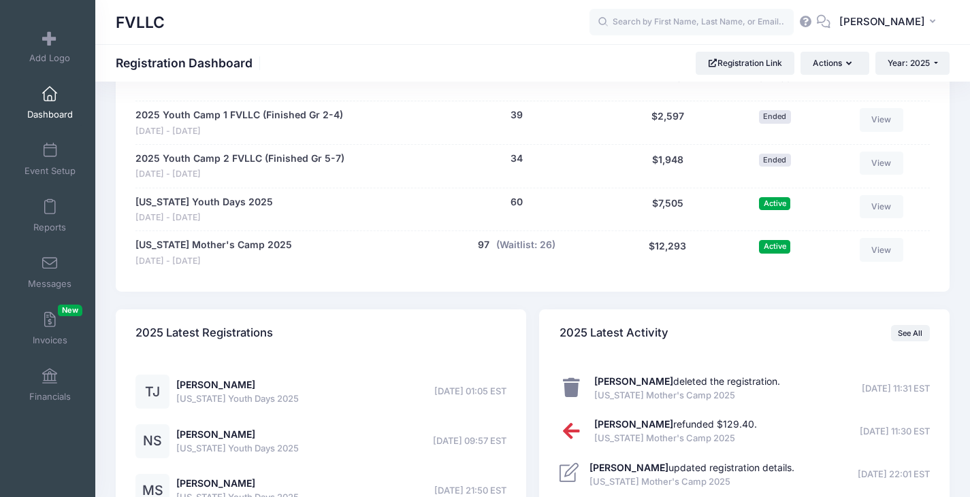
scroll to position [817, 0]
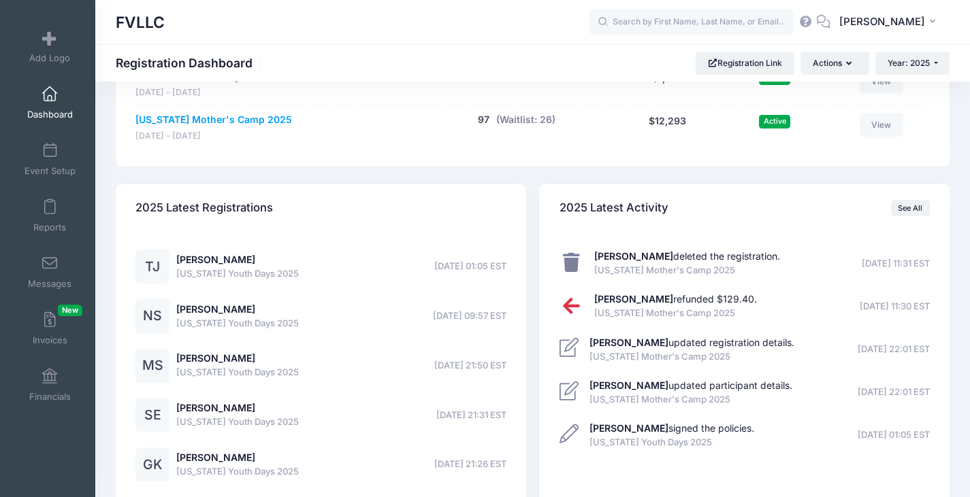
click at [243, 120] on link "[US_STATE] Mother's Camp 2025" at bounding box center [213, 120] width 157 height 14
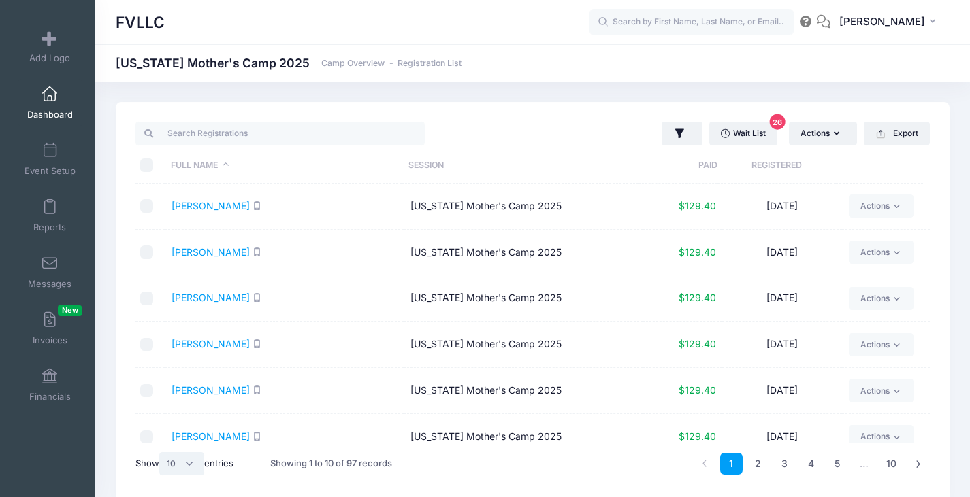
click at [193, 462] on select "All 10 25 50" at bounding box center [181, 463] width 45 height 23
select select "50"
click at [161, 452] on select "All 10 25 50" at bounding box center [181, 463] width 45 height 23
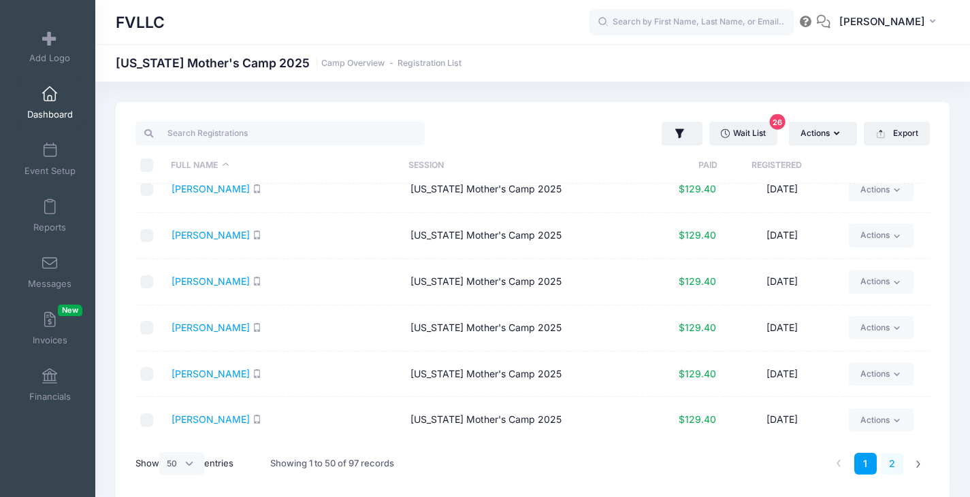
click at [887, 459] on link "2" at bounding box center [891, 464] width 22 height 22
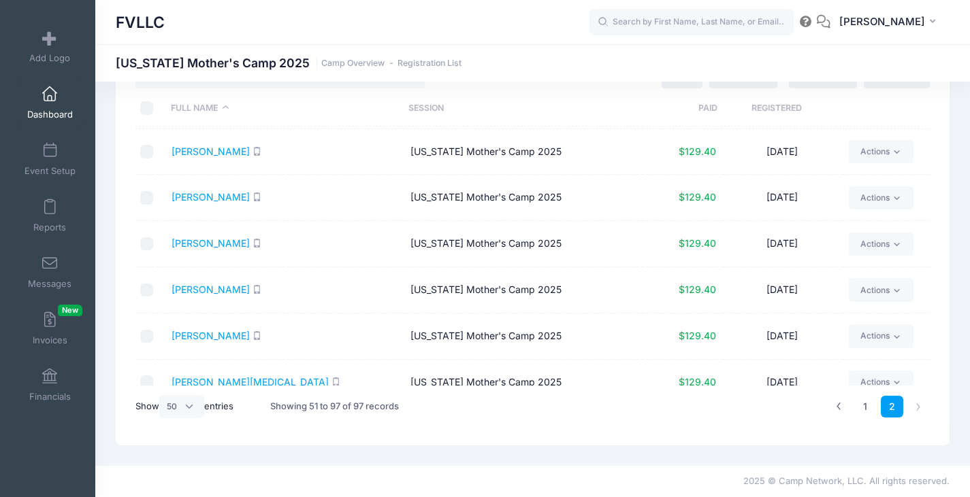
scroll to position [0, 0]
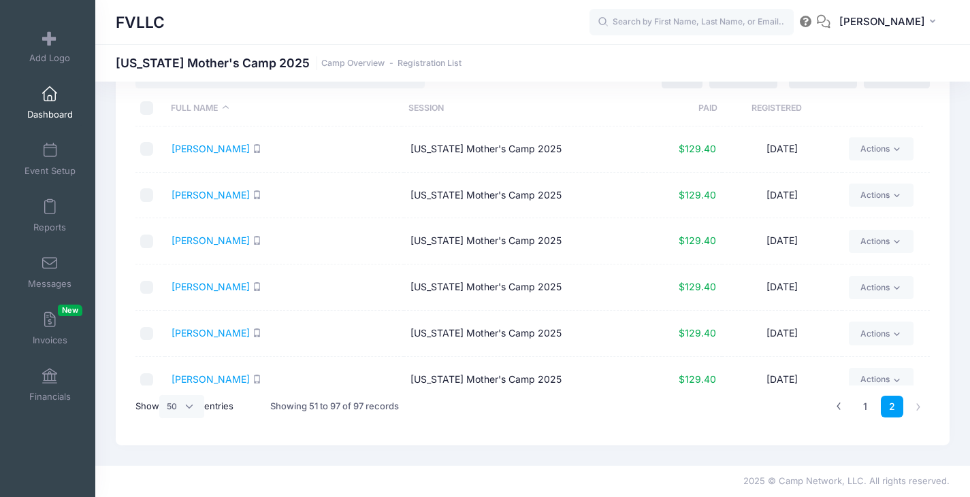
click at [39, 103] on link "Dashboard" at bounding box center [50, 103] width 65 height 48
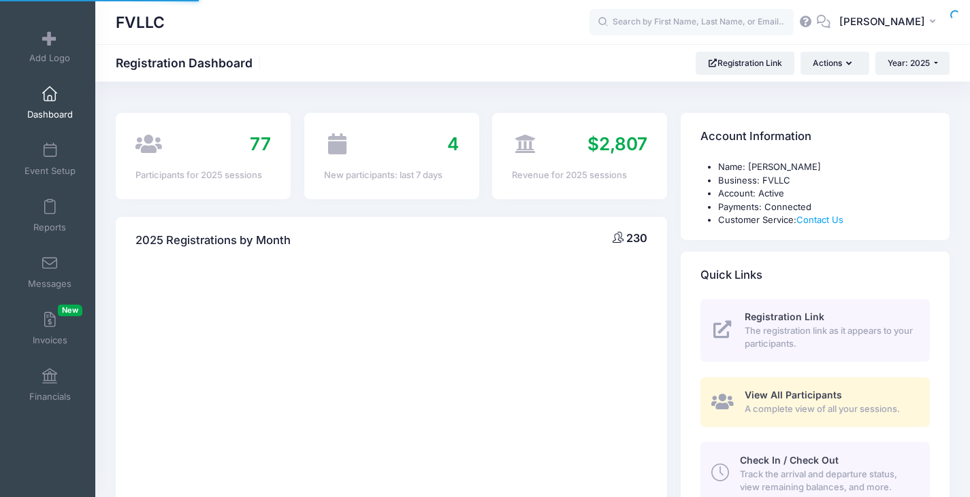
select select
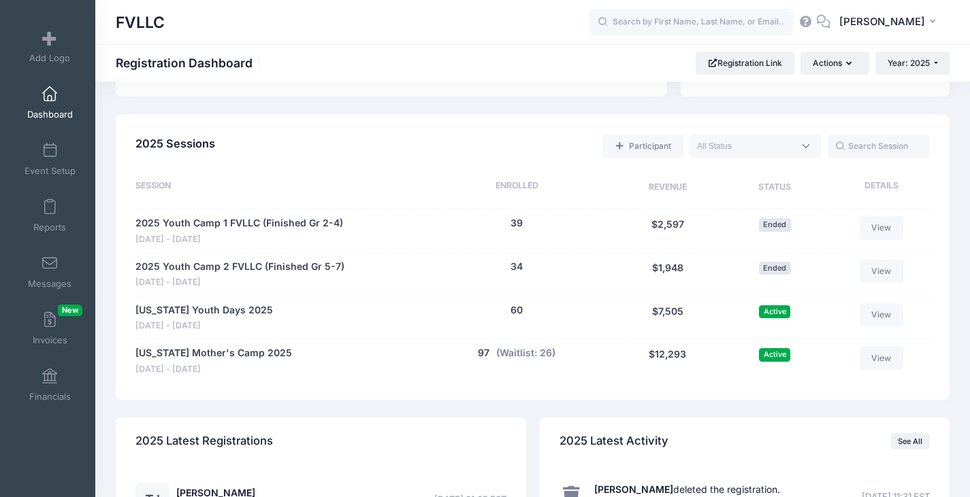
scroll to position [748, 0]
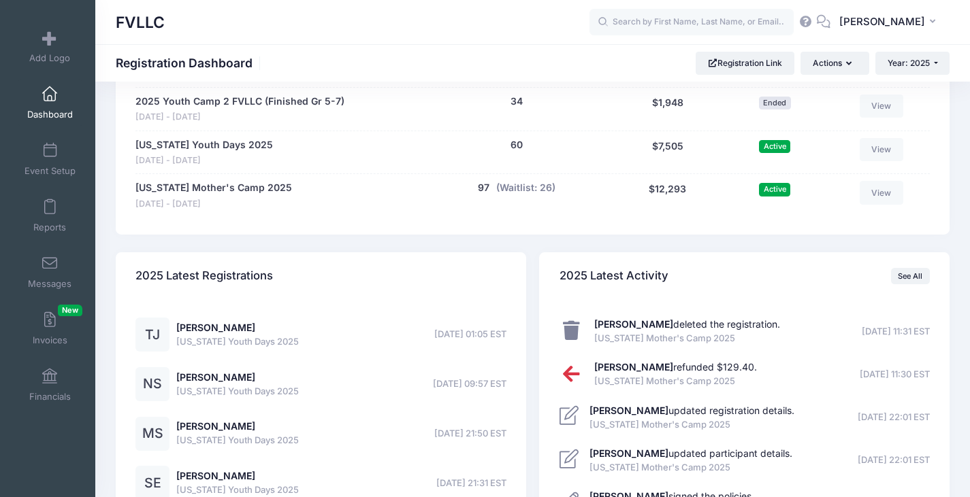
click at [248, 196] on div "[US_STATE] Mother's Camp 2025" at bounding box center [213, 189] width 157 height 16
click at [248, 190] on link "[US_STATE] Mother's Camp 2025" at bounding box center [213, 188] width 157 height 14
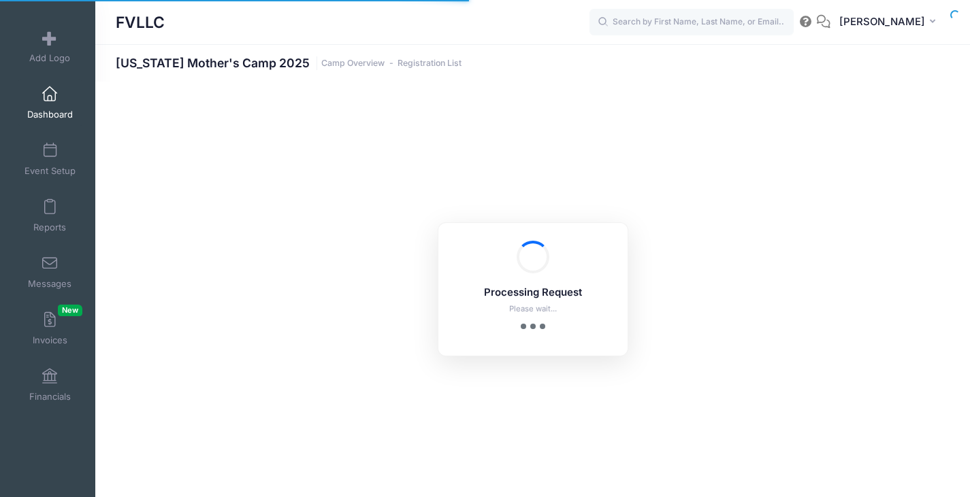
select select "10"
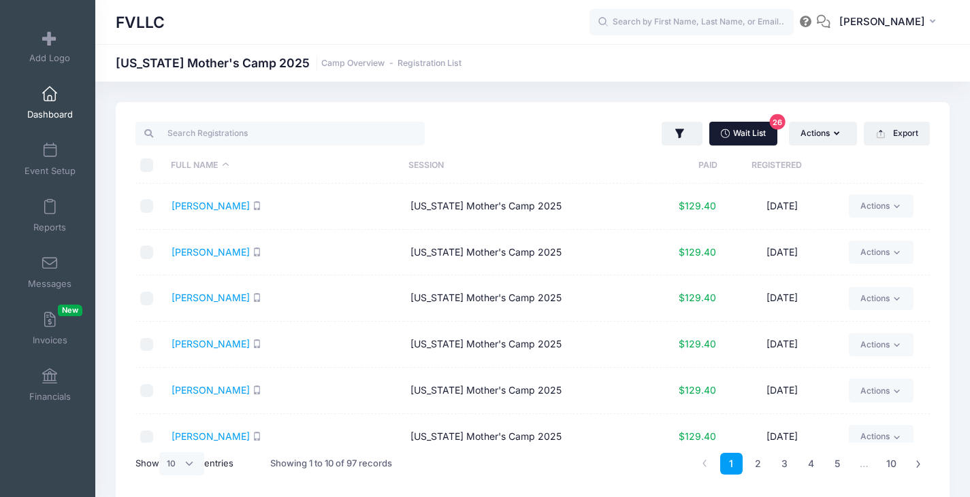
click at [736, 135] on link "Wait List 26" at bounding box center [743, 133] width 68 height 23
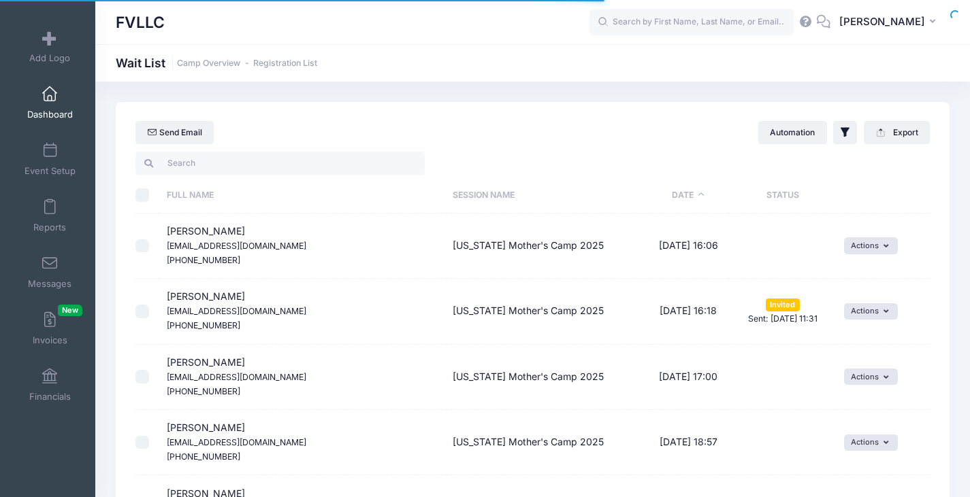
select select "50"
click at [867, 250] on button "Actions" at bounding box center [871, 245] width 54 height 16
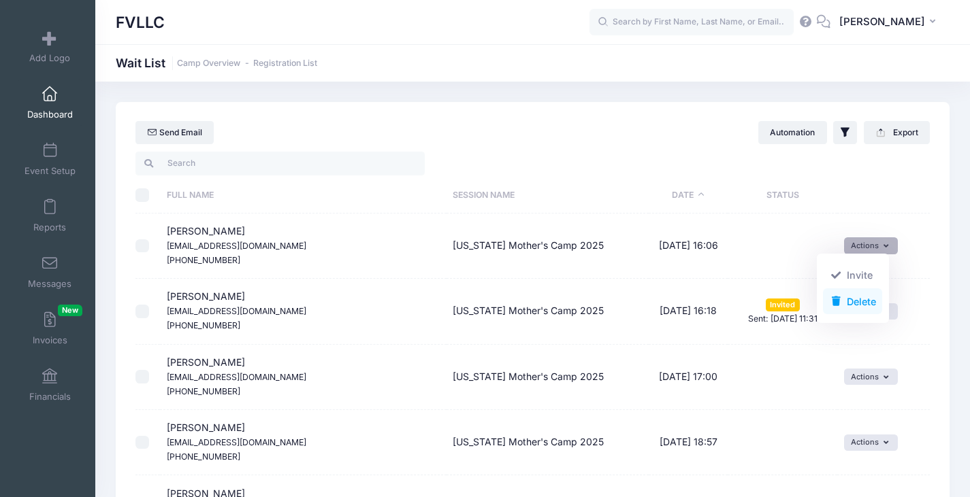
click at [865, 297] on link "Delete" at bounding box center [852, 302] width 59 height 26
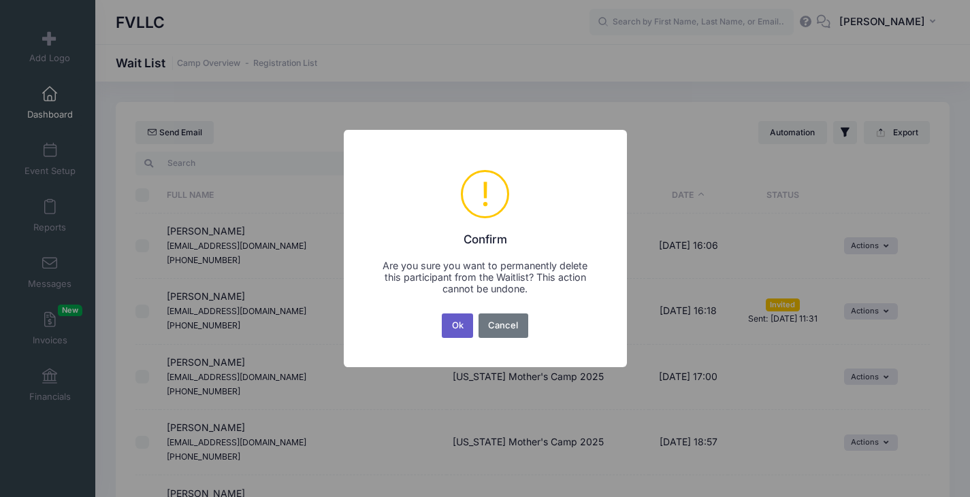
click at [459, 325] on button "Ok" at bounding box center [457, 326] width 31 height 24
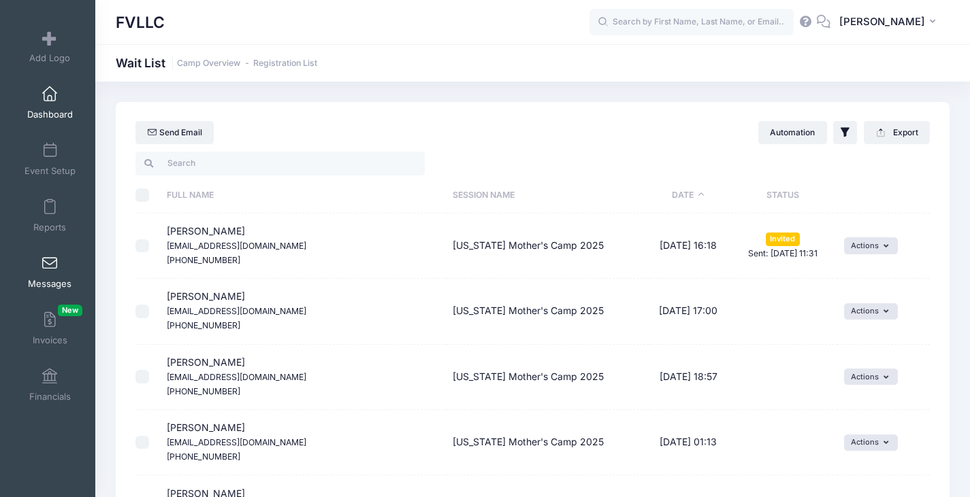
click at [55, 278] on link "Messages" at bounding box center [50, 272] width 65 height 48
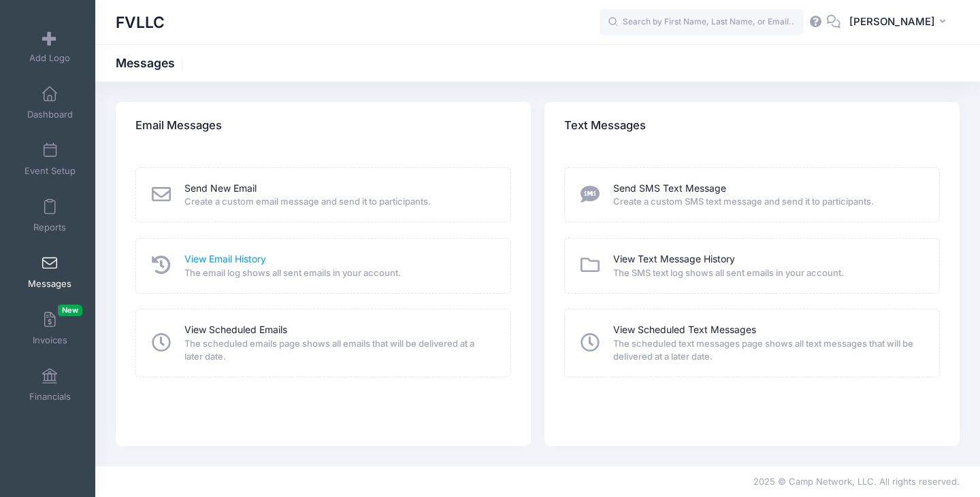
click at [214, 259] on link "View Email History" at bounding box center [225, 259] width 82 height 14
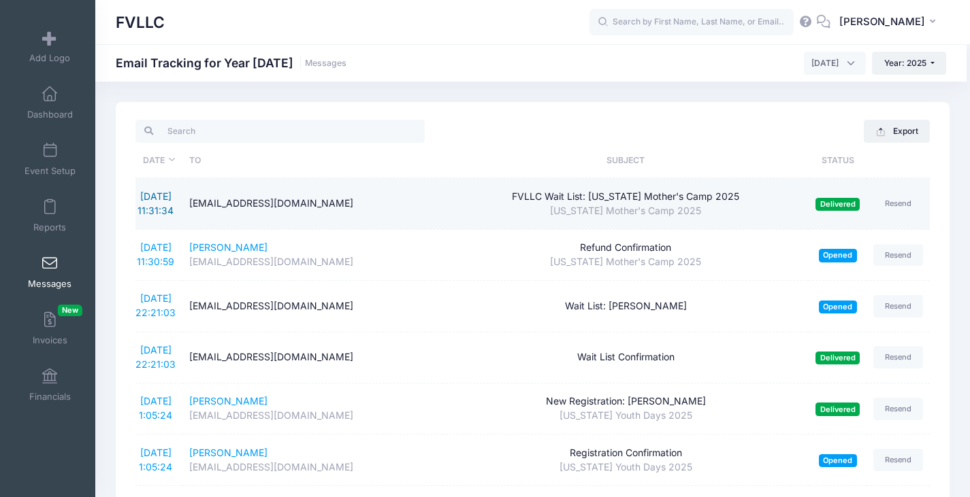
click at [169, 209] on link "9/10/2025 11:31:34" at bounding box center [155, 204] width 36 height 26
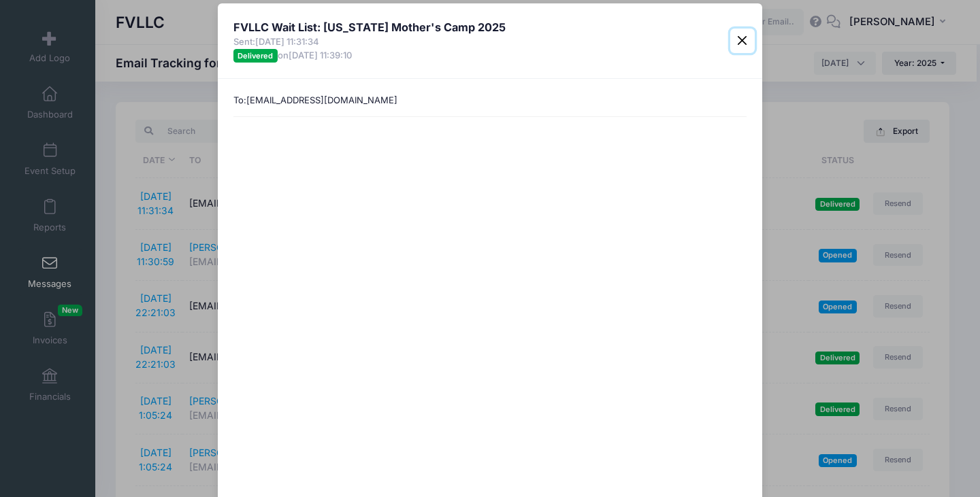
click at [741, 39] on button "Close" at bounding box center [742, 41] width 24 height 24
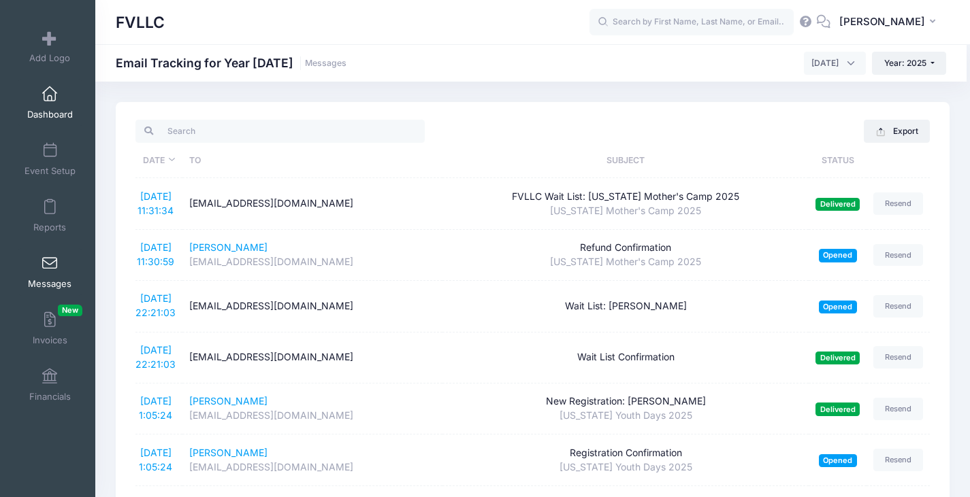
click at [44, 112] on span "Dashboard" at bounding box center [50, 115] width 46 height 12
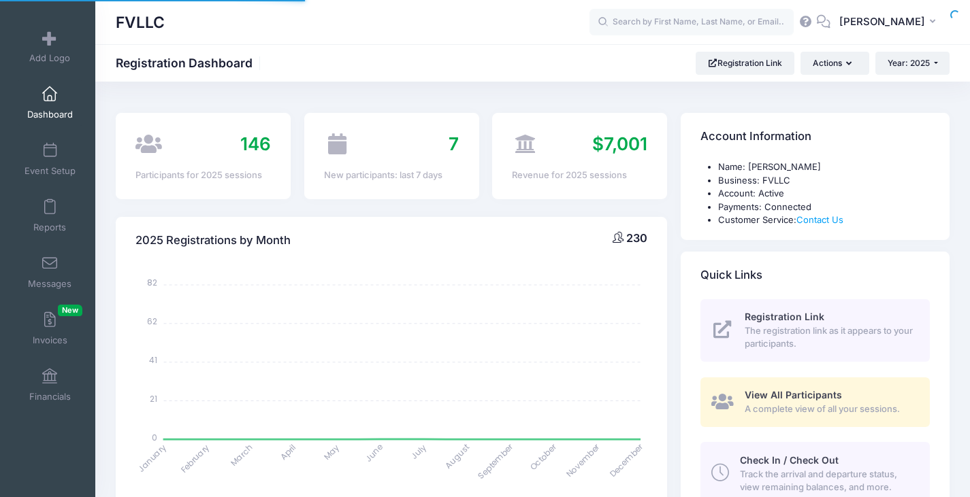
select select
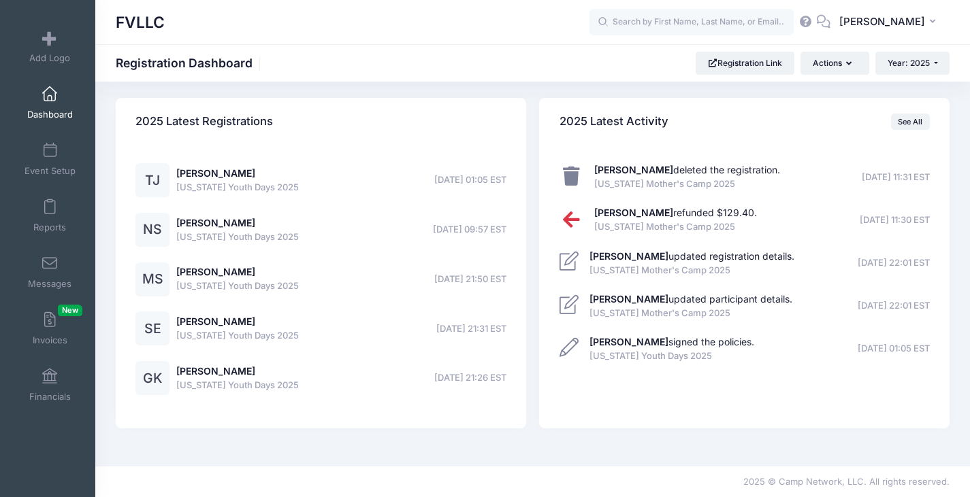
scroll to position [631, 0]
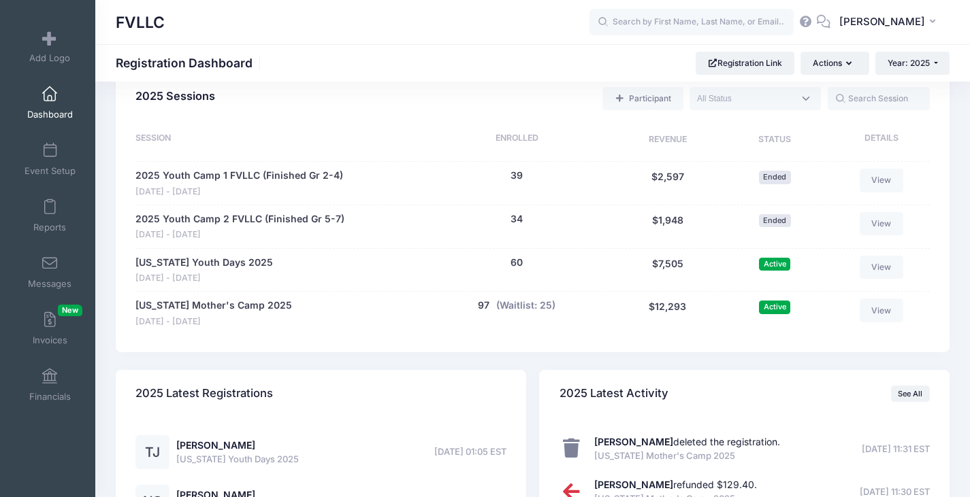
click at [216, 297] on div "[US_STATE] Mother's Camp [DATE] - [DATE] 97 people (Waitlist: 25) $12,293 97 (W…" at bounding box center [532, 313] width 794 height 44
click at [215, 303] on link "[US_STATE] Mother's Camp 2025" at bounding box center [213, 306] width 157 height 14
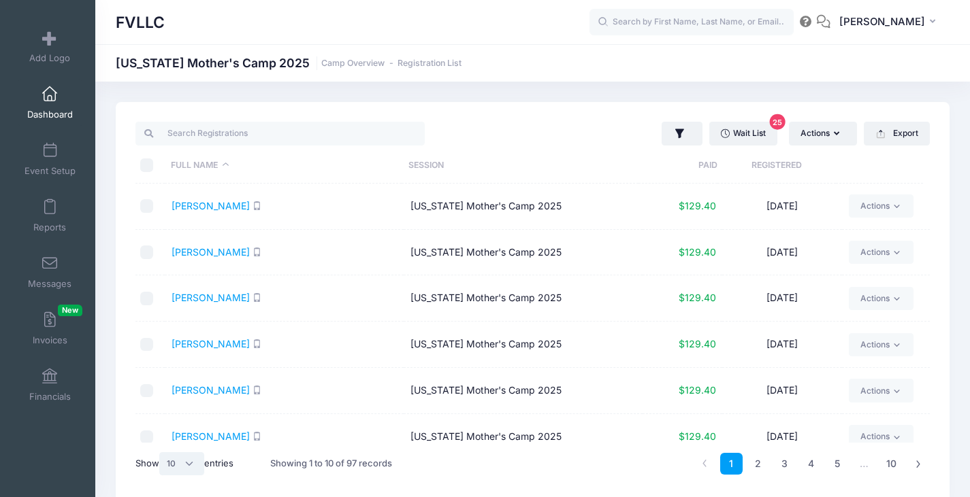
click at [196, 460] on select "All 10 25 50" at bounding box center [181, 463] width 45 height 23
select select "50"
click at [161, 452] on select "All 10 25 50" at bounding box center [181, 463] width 45 height 23
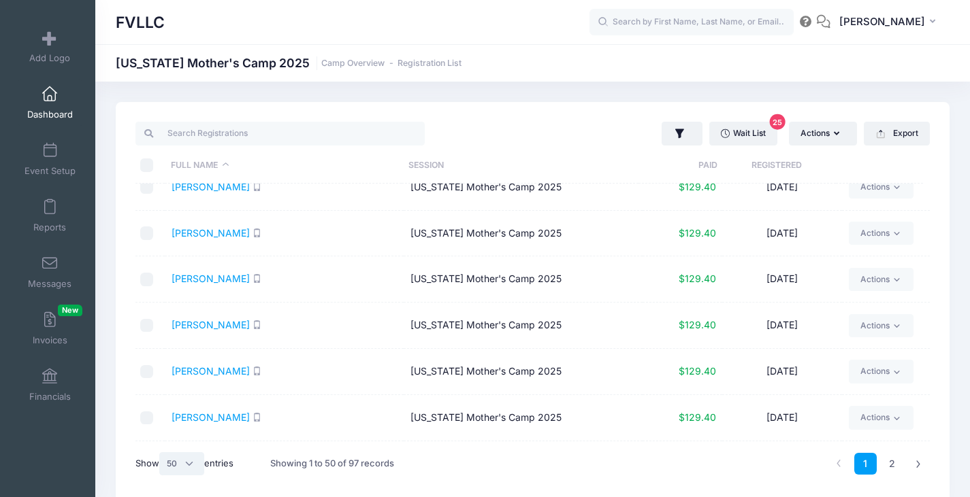
scroll to position [1843, 0]
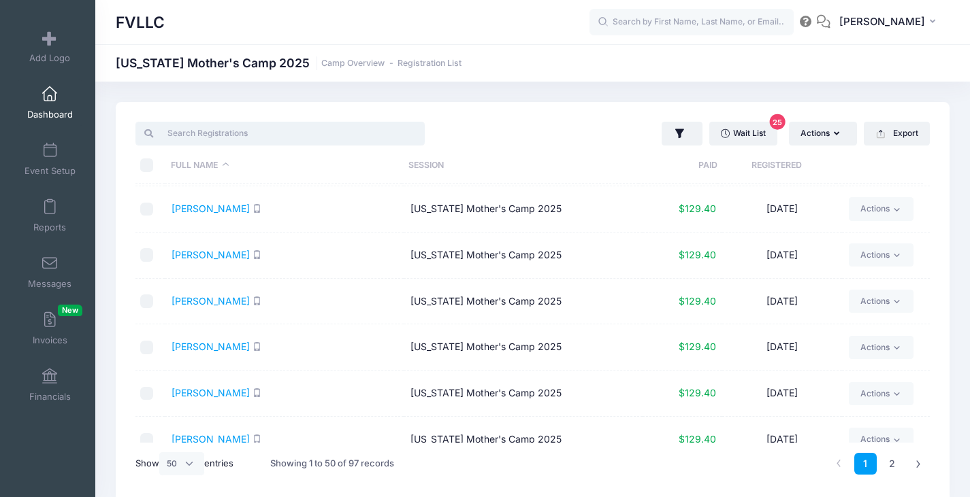
click at [278, 133] on input "search" at bounding box center [279, 133] width 289 height 23
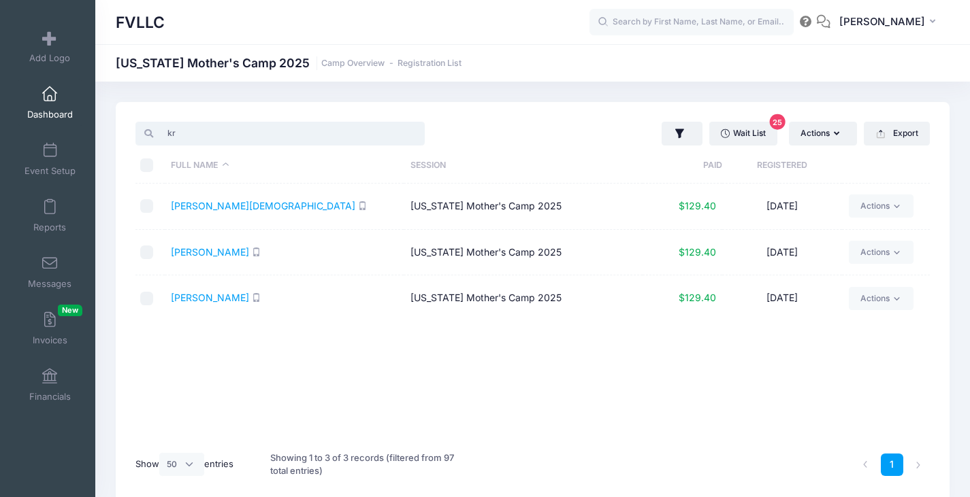
type input "k"
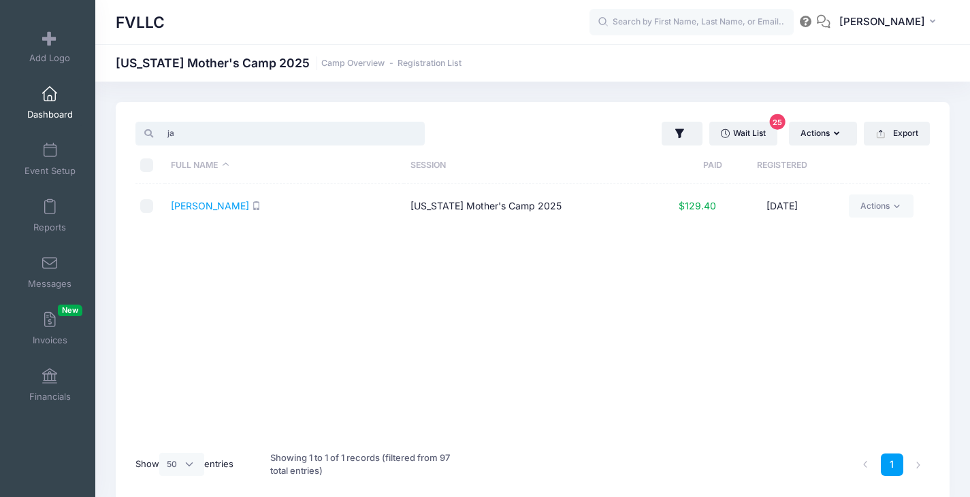
type input "j"
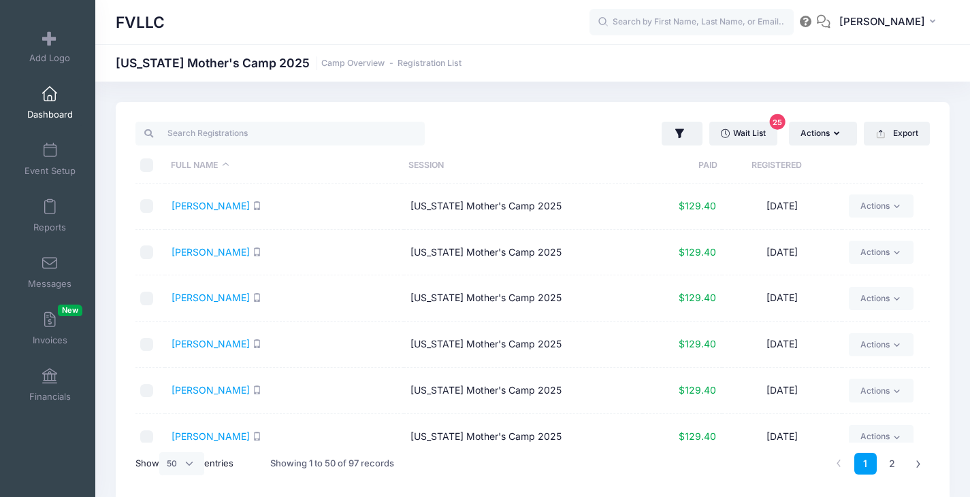
click at [54, 104] on link "Dashboard" at bounding box center [50, 103] width 65 height 48
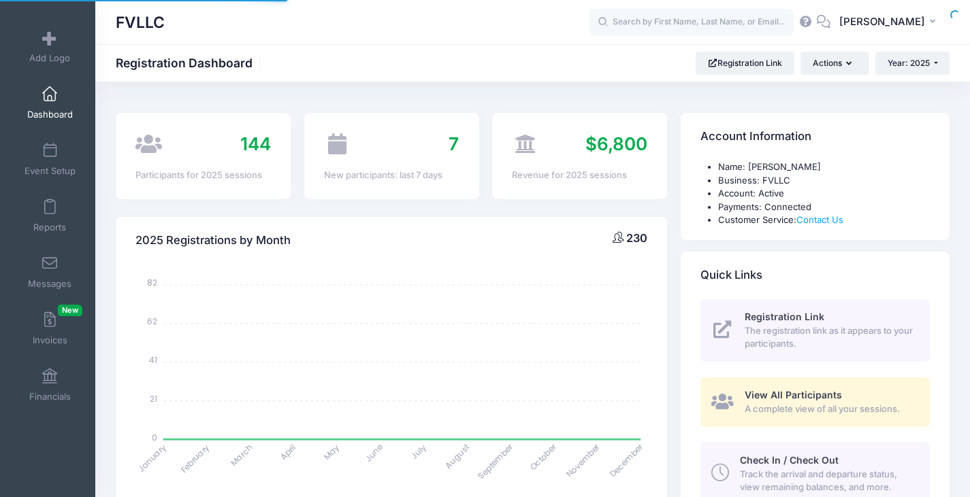
select select
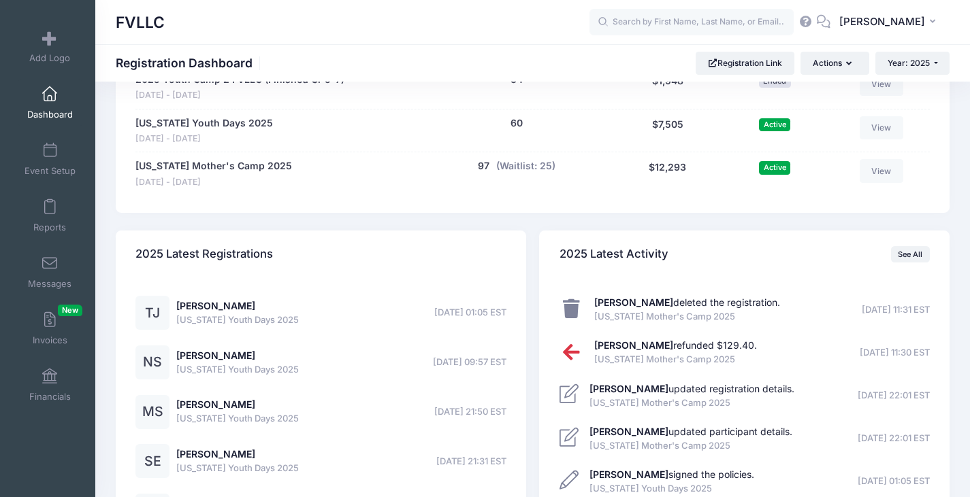
scroll to position [885, 0]
